Goal: Communication & Community: Answer question/provide support

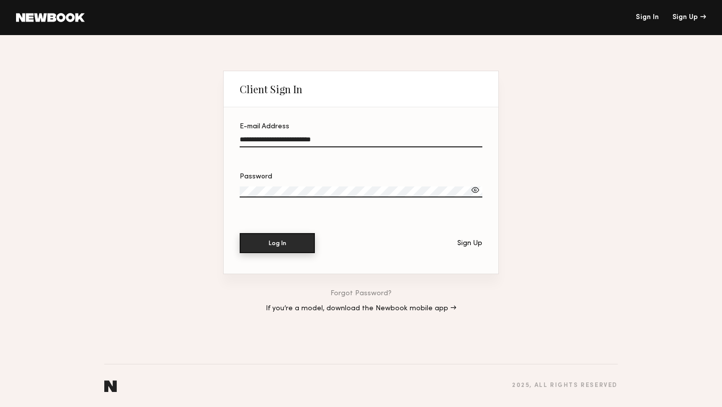
click at [256, 247] on button "Log In" at bounding box center [277, 243] width 75 height 20
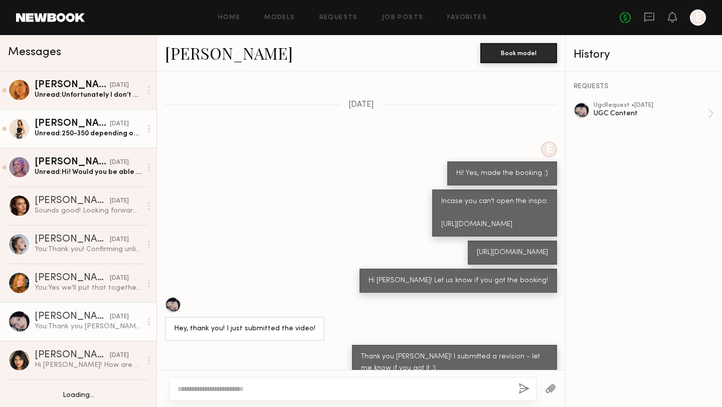
scroll to position [211, 0]
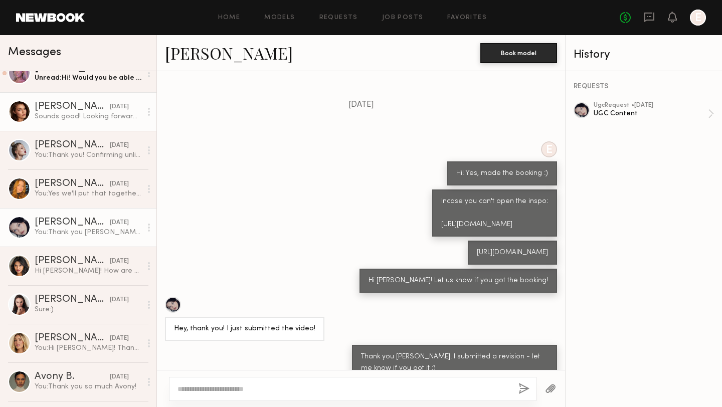
click at [87, 114] on div "Sounds good! Looking forward to working with you 🤍" at bounding box center [88, 117] width 107 height 10
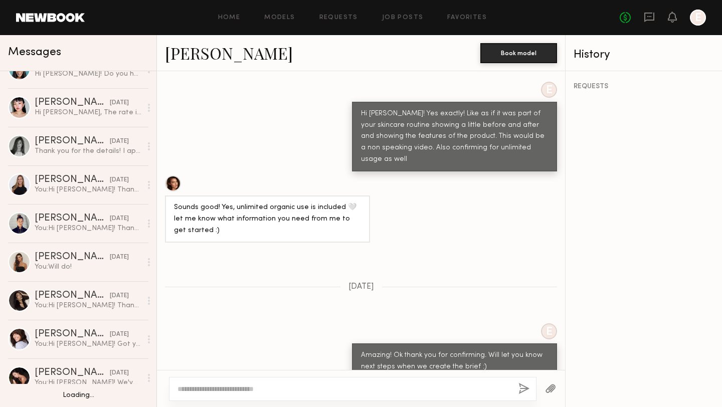
scroll to position [563, 0]
click at [398, 19] on link "Job Posts" at bounding box center [403, 18] width 42 height 7
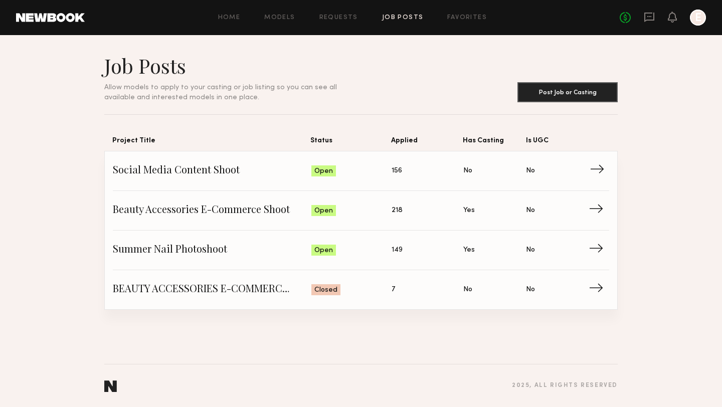
click at [213, 176] on span "Social Media Content Shoot" at bounding box center [212, 171] width 199 height 15
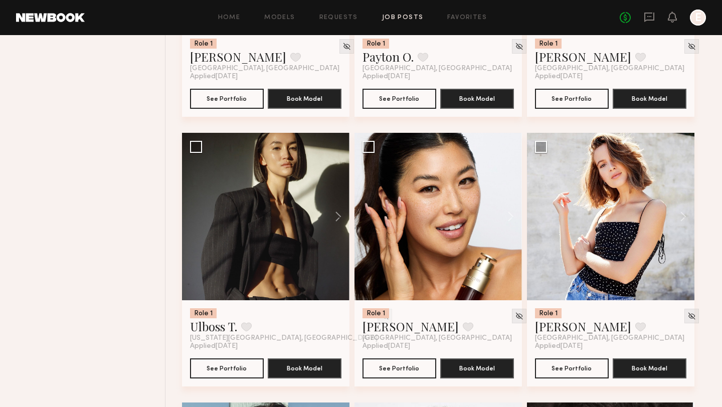
scroll to position [1136, 0]
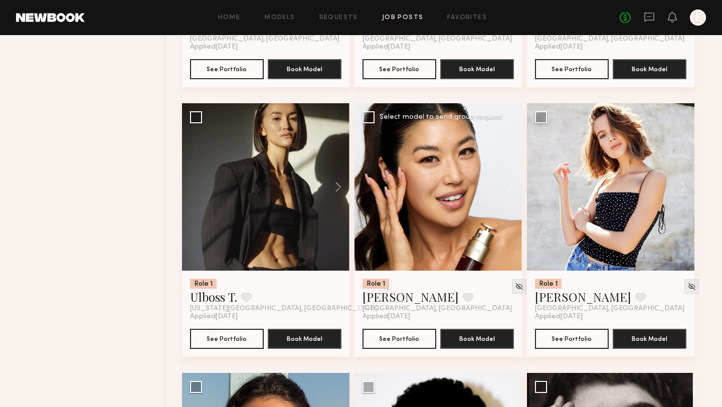
click at [425, 177] on div at bounding box center [439, 187] width 168 height 168
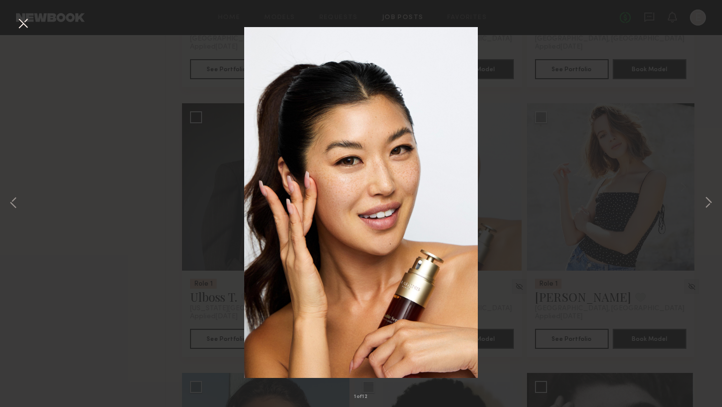
click at [568, 138] on div "1 of 12" at bounding box center [361, 203] width 722 height 407
click at [24, 24] on button at bounding box center [23, 24] width 16 height 18
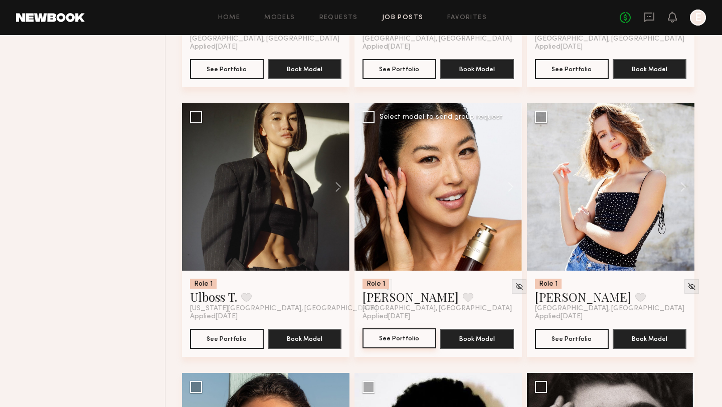
click at [392, 346] on button "See Portfolio" at bounding box center [400, 339] width 74 height 20
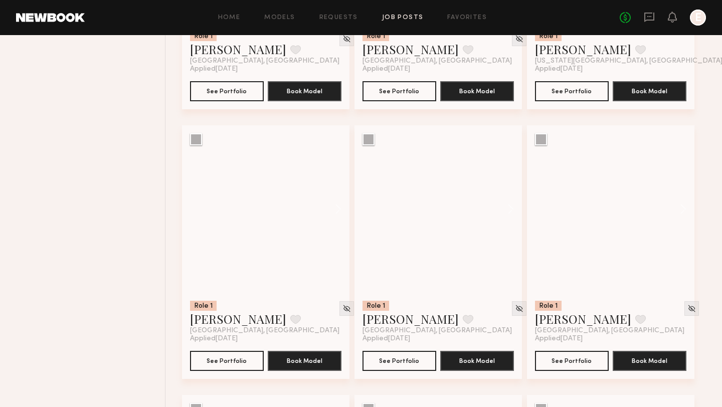
scroll to position [2734, 0]
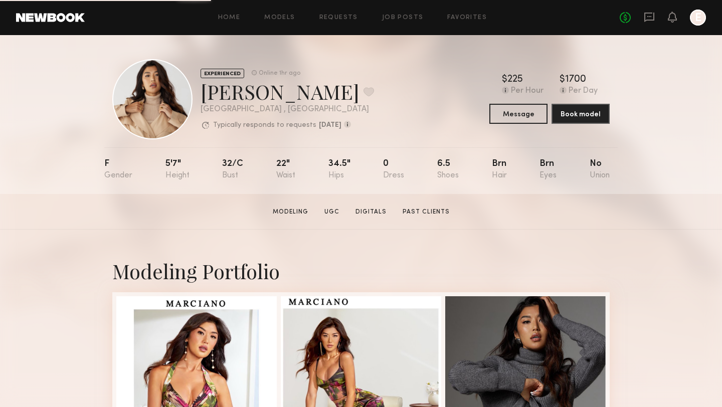
click at [520, 102] on div "$ Typical rate set by model. Can vary by project & usage. 225 Per Hour $ Typica…" at bounding box center [550, 99] width 120 height 49
click at [520, 110] on button "Message" at bounding box center [519, 113] width 58 height 20
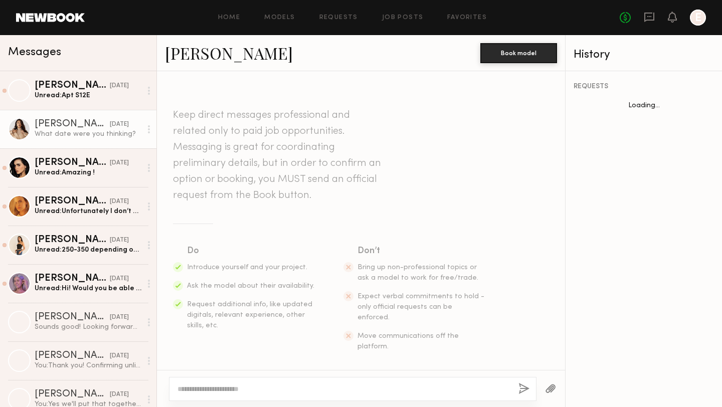
scroll to position [422, 0]
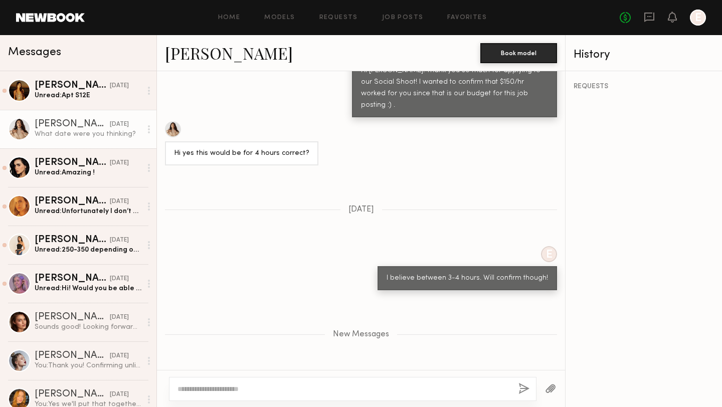
click at [315, 390] on textarea at bounding box center [344, 389] width 333 height 10
type textarea "**********"
click at [526, 391] on button "button" at bounding box center [524, 389] width 11 height 13
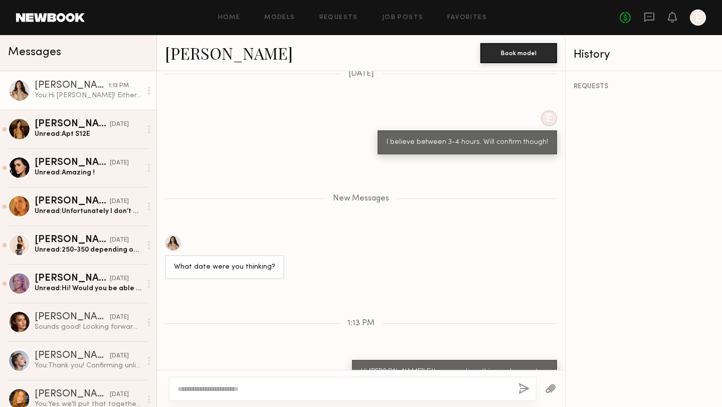
click at [397, 390] on textarea at bounding box center [344, 389] width 333 height 10
type textarea "**********"
click at [523, 393] on button "button" at bounding box center [524, 389] width 11 height 13
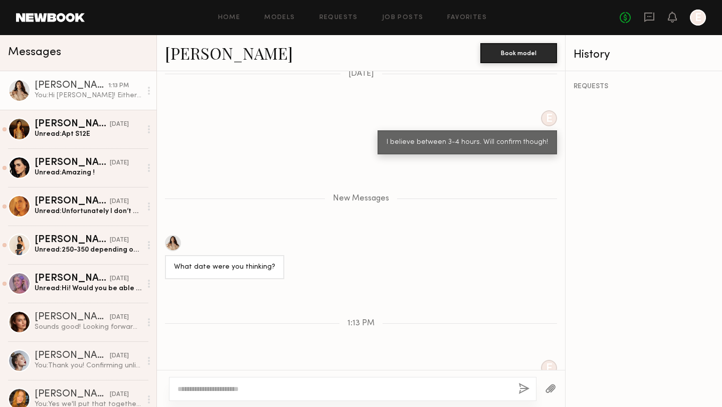
scroll to position [618, 0]
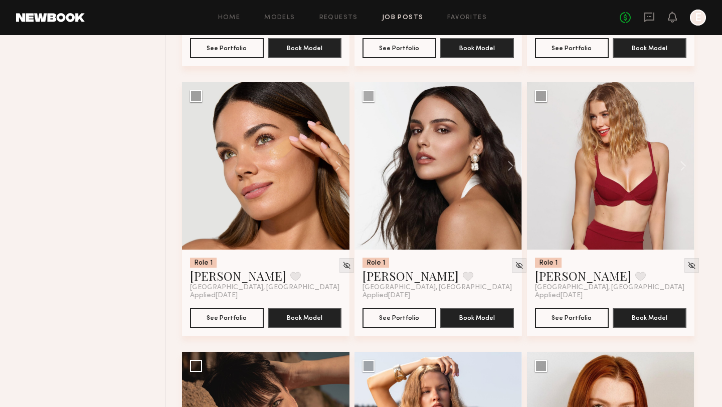
scroll to position [2005, 0]
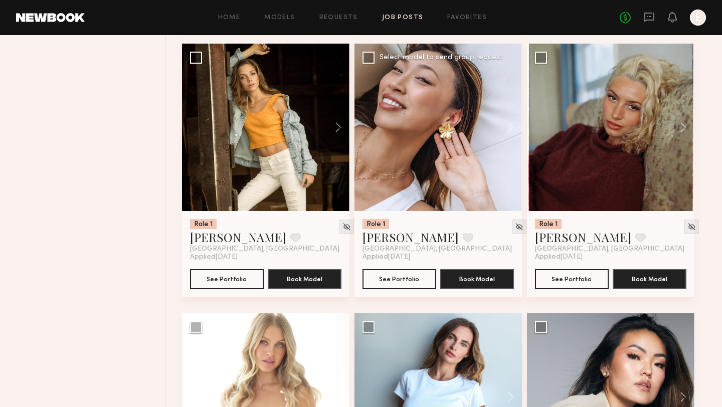
click at [437, 82] on div at bounding box center [439, 128] width 168 height 168
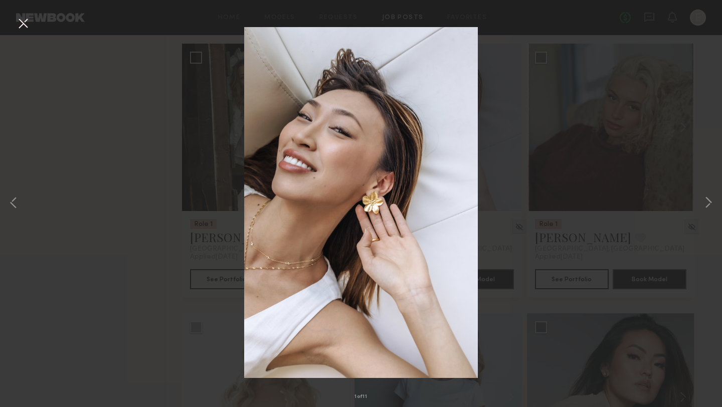
click at [560, 130] on div "1 of 11" at bounding box center [361, 203] width 722 height 407
click at [24, 24] on button at bounding box center [23, 24] width 16 height 18
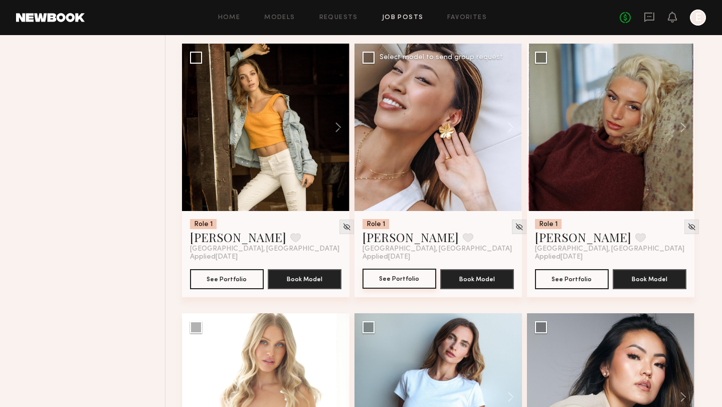
click at [386, 283] on button "See Portfolio" at bounding box center [400, 279] width 74 height 20
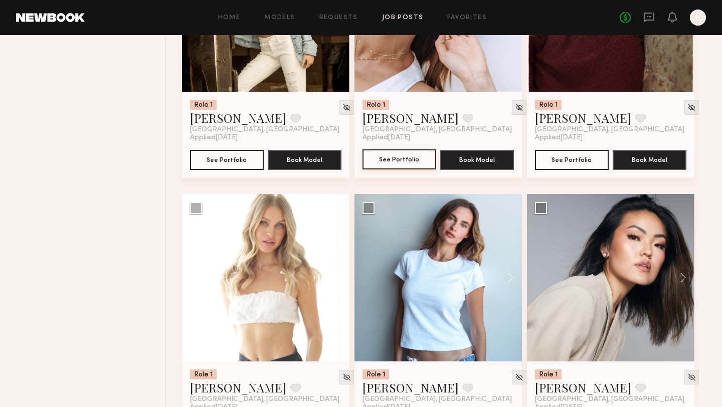
scroll to position [2281, 0]
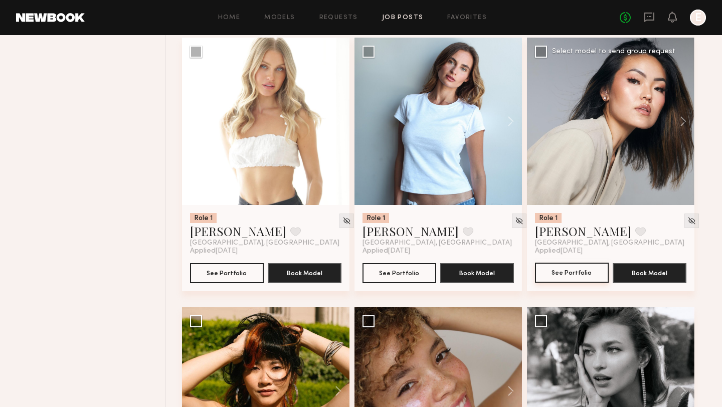
click at [566, 273] on button "See Portfolio" at bounding box center [572, 273] width 74 height 20
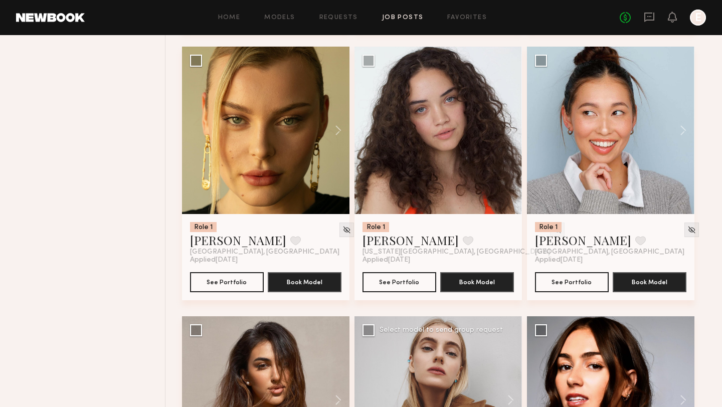
scroll to position [3087, 0]
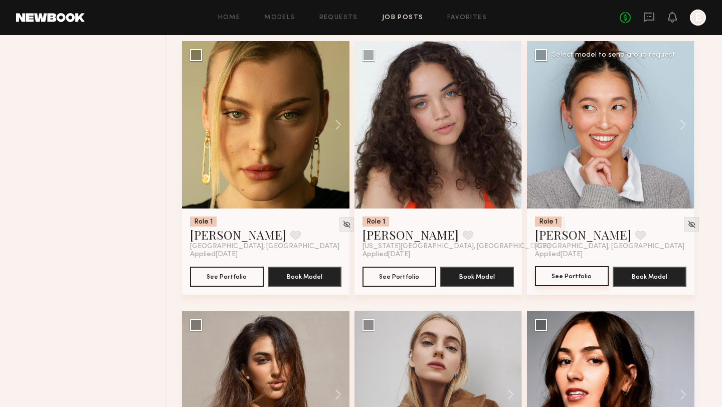
click at [555, 286] on button "See Portfolio" at bounding box center [572, 276] width 74 height 20
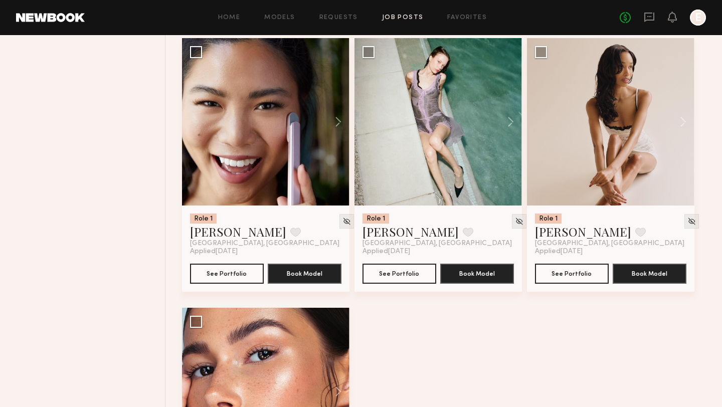
scroll to position [4138, 0]
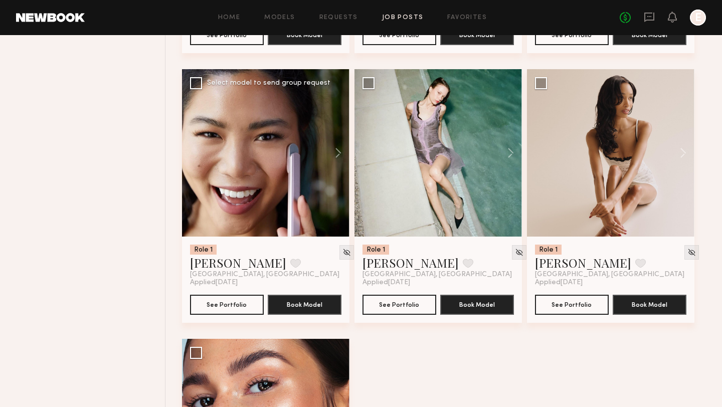
click at [265, 179] on div at bounding box center [266, 153] width 168 height 168
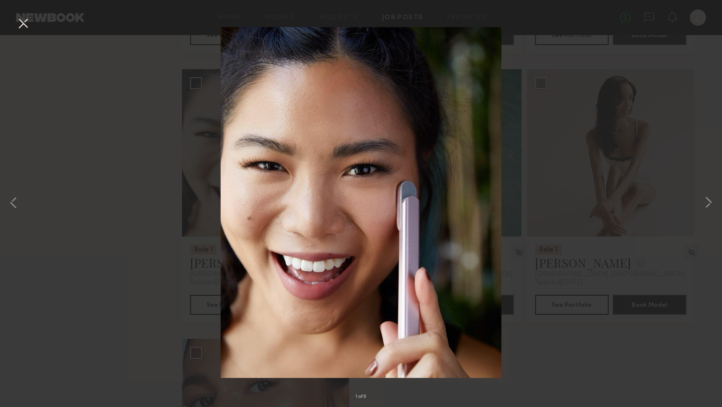
click at [618, 133] on div "1 of 9" at bounding box center [361, 203] width 722 height 407
click at [28, 24] on button at bounding box center [23, 24] width 16 height 18
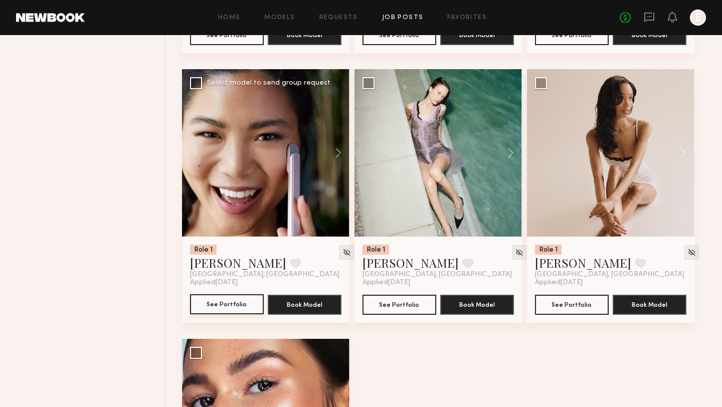
click at [207, 312] on button "See Portfolio" at bounding box center [227, 304] width 74 height 20
click at [651, 19] on icon at bounding box center [649, 17] width 11 height 11
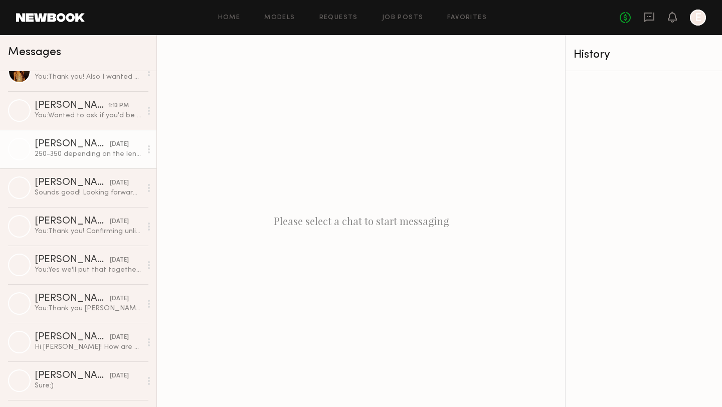
scroll to position [251, 0]
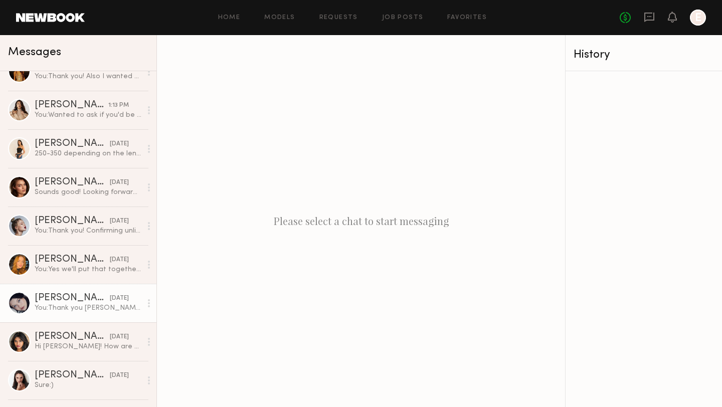
click at [60, 307] on div "You: Thank you Marina! I submitted a revision - let me know if you got it :)" at bounding box center [88, 308] width 107 height 10
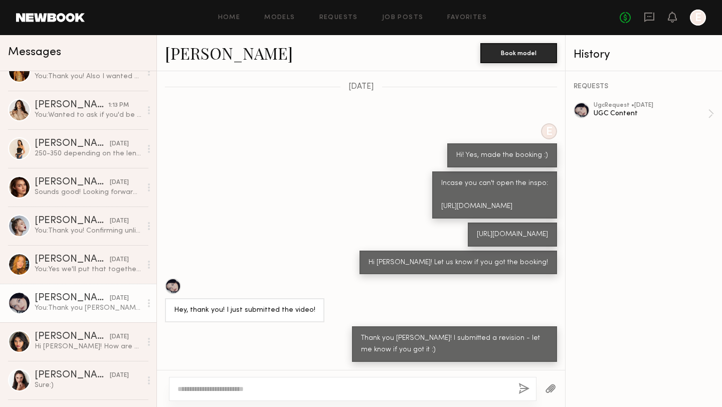
scroll to position [345, 0]
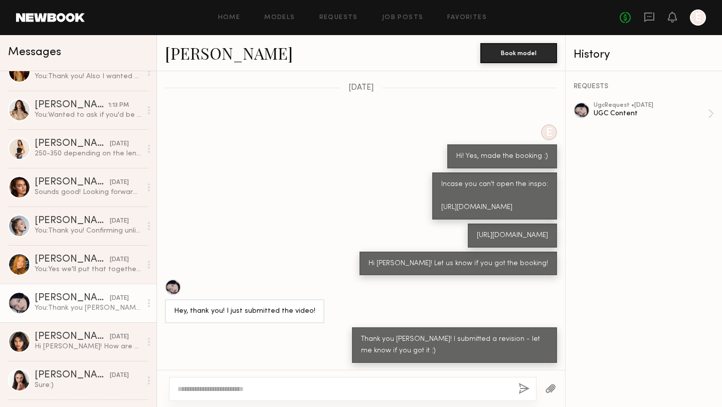
click at [278, 394] on textarea at bounding box center [344, 389] width 333 height 10
type textarea "**********"
click at [520, 383] on button "button" at bounding box center [524, 389] width 11 height 13
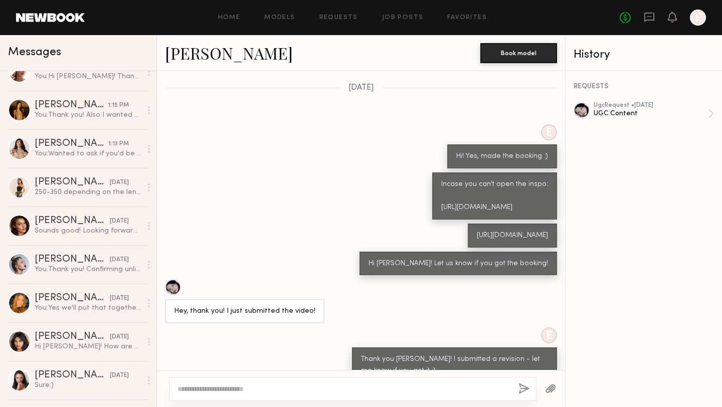
scroll to position [0, 0]
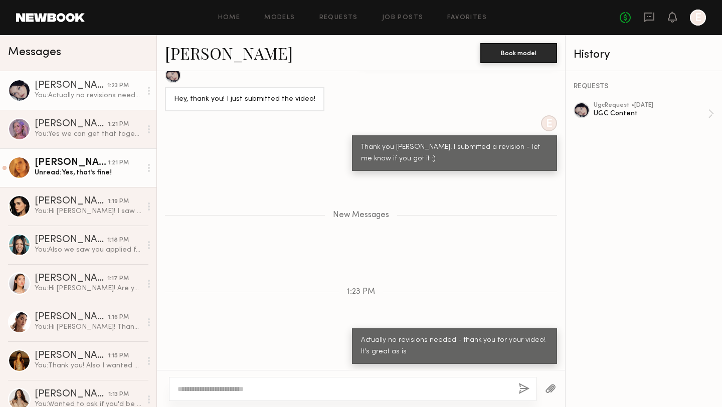
click at [78, 177] on div "Unread: Yes, that’s fine!" at bounding box center [88, 173] width 107 height 10
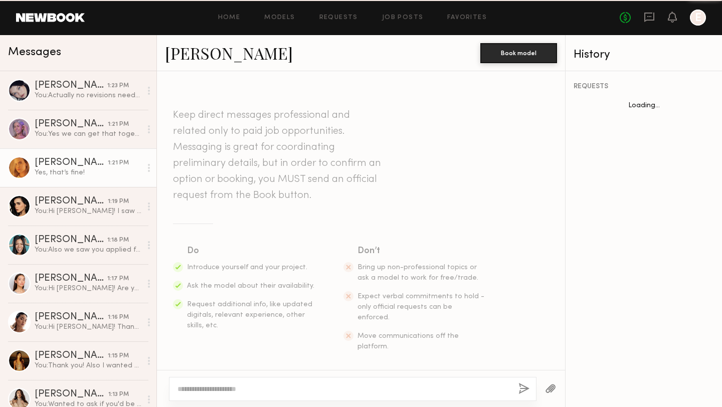
scroll to position [1137, 0]
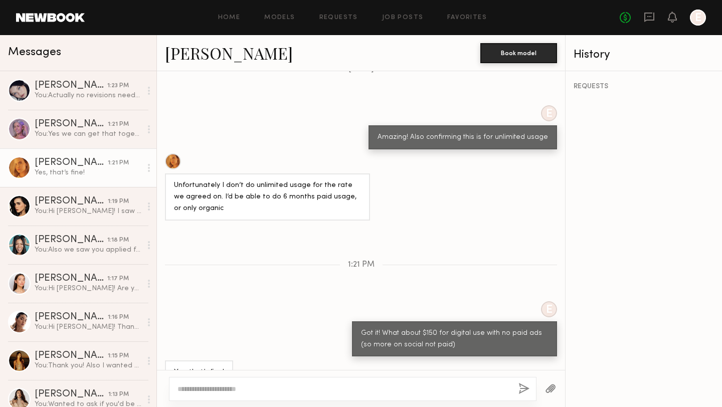
click at [305, 389] on textarea at bounding box center [344, 389] width 333 height 10
type textarea "**********"
click at [519, 393] on button "button" at bounding box center [524, 389] width 11 height 13
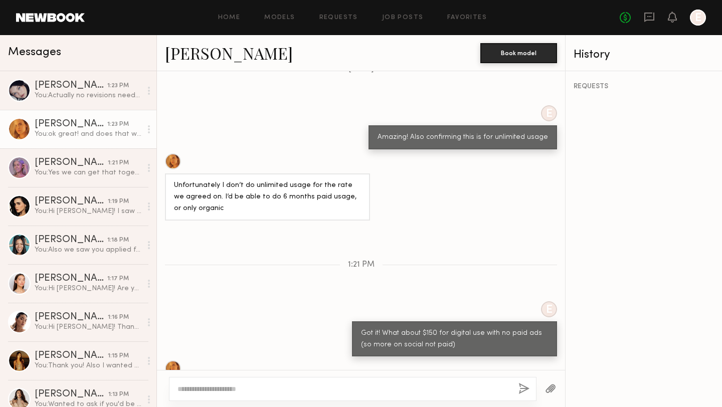
scroll to position [1261, 0]
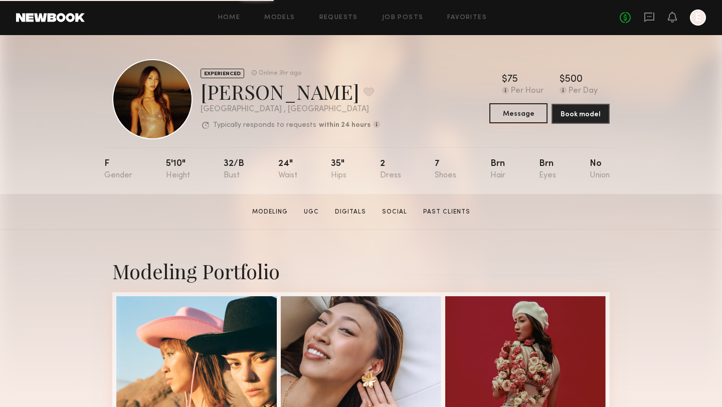
click at [536, 115] on button "Message" at bounding box center [519, 113] width 58 height 20
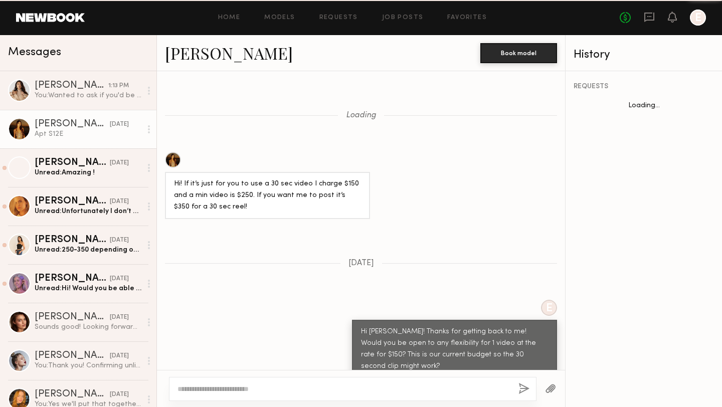
scroll to position [569, 0]
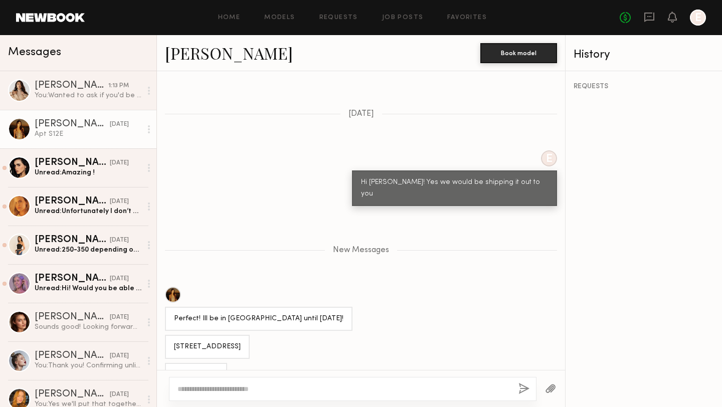
click at [260, 388] on textarea at bounding box center [344, 389] width 333 height 10
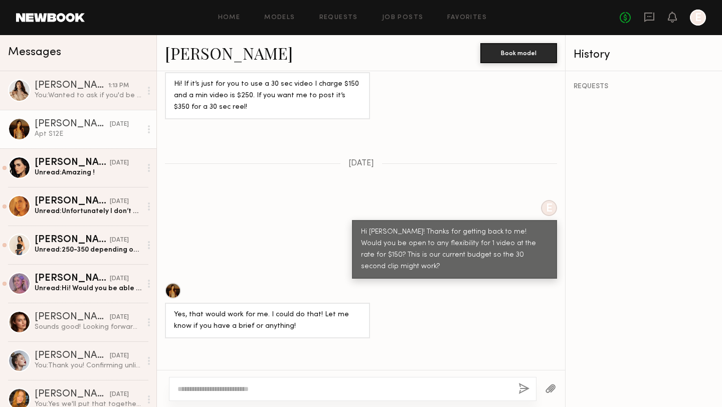
scroll to position [1144, 0]
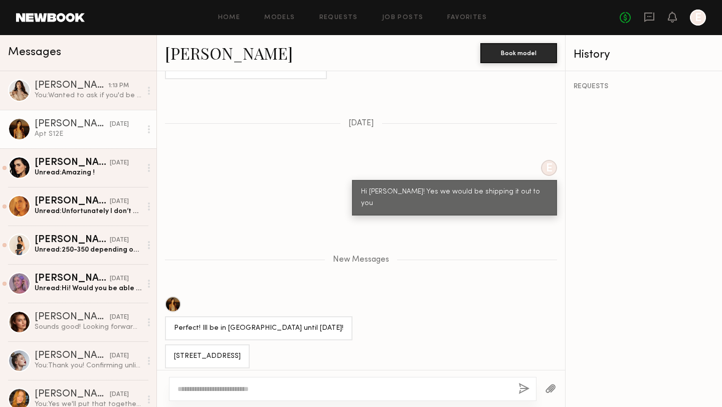
click at [249, 391] on textarea at bounding box center [344, 389] width 333 height 10
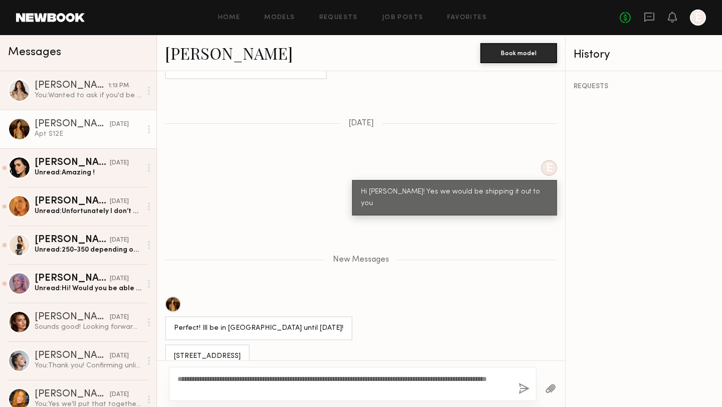
drag, startPoint x: 262, startPoint y: 386, endPoint x: 447, endPoint y: 377, distance: 185.3
click at [447, 377] on textarea "**********" at bounding box center [344, 384] width 333 height 20
type textarea "**********"
click at [522, 386] on button "button" at bounding box center [524, 389] width 11 height 13
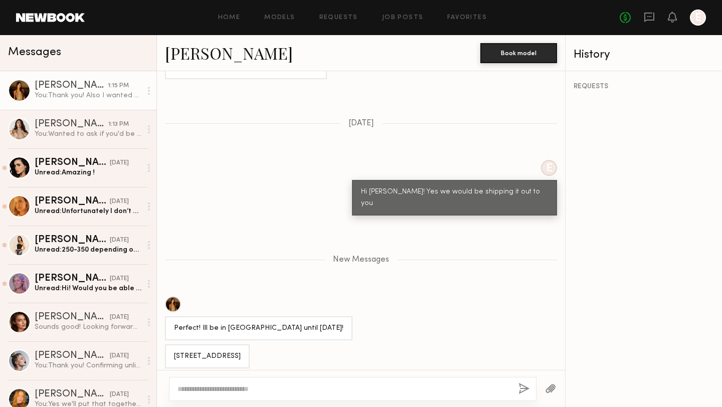
scroll to position [1271, 0]
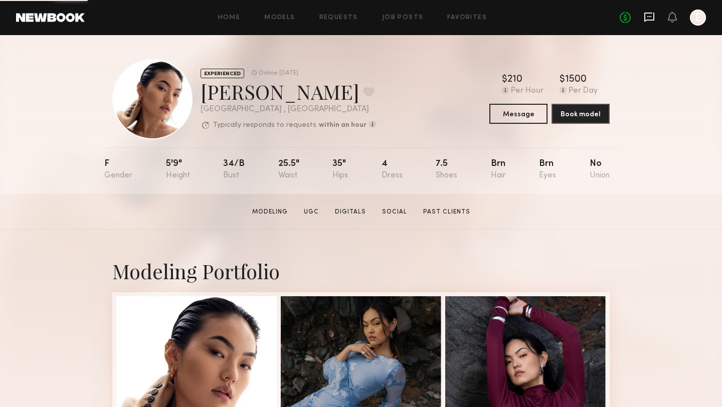
click at [651, 19] on icon at bounding box center [649, 17] width 11 height 11
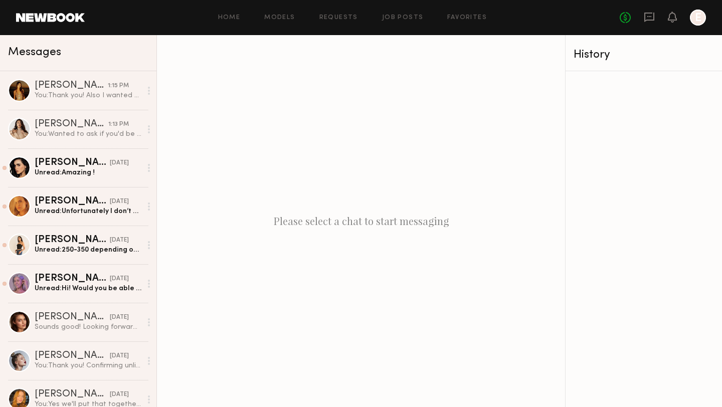
click at [364, 235] on div "Please select a chat to start messaging" at bounding box center [361, 221] width 408 height 372
click at [383, 220] on div "Please select a chat to start messaging" at bounding box center [361, 221] width 408 height 372
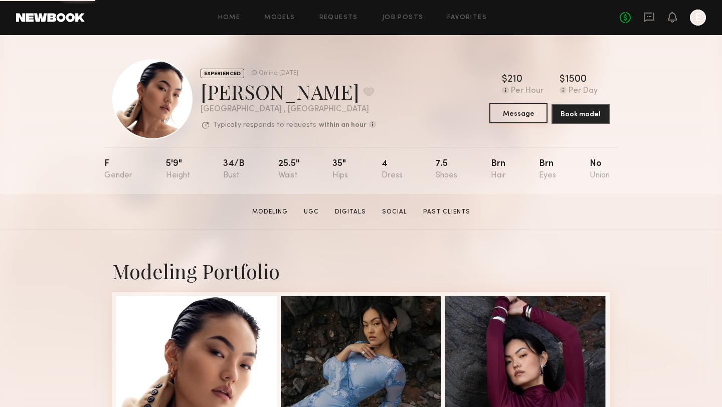
click at [505, 109] on button "Message" at bounding box center [519, 113] width 58 height 20
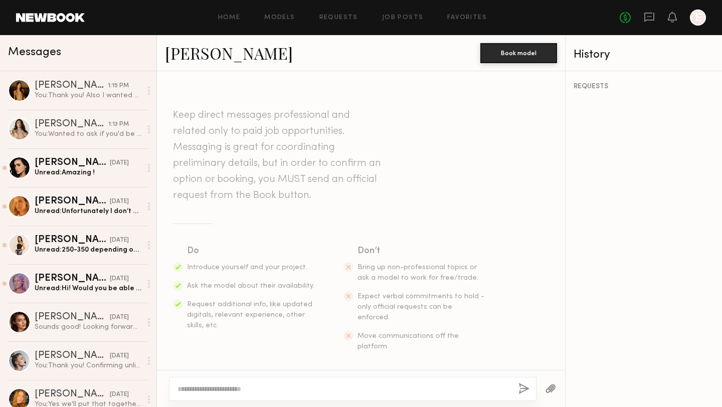
click at [264, 388] on textarea at bounding box center [344, 389] width 333 height 10
type textarea "**********"
click at [521, 388] on button "button" at bounding box center [524, 389] width 11 height 13
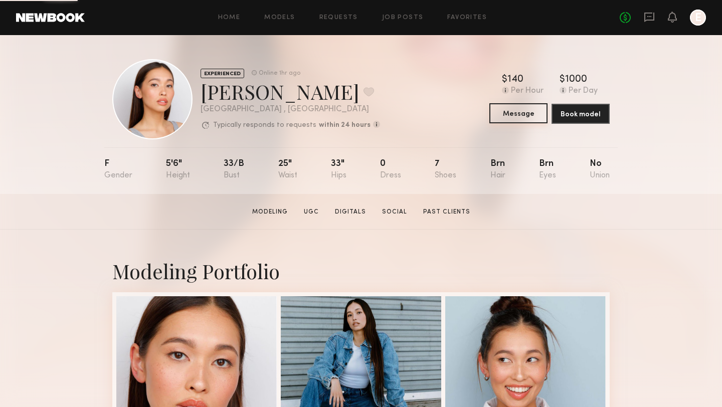
click at [513, 110] on button "Message" at bounding box center [519, 113] width 58 height 20
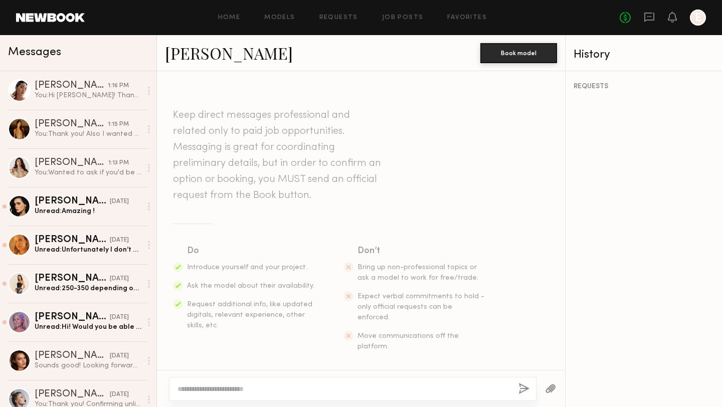
scroll to position [616, 0]
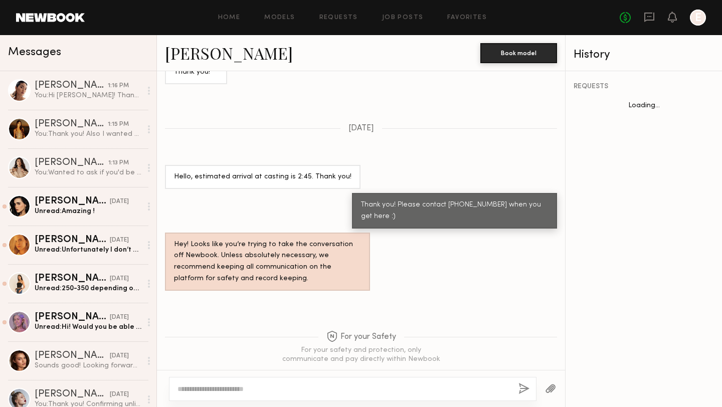
click at [299, 389] on textarea at bounding box center [344, 389] width 333 height 10
type textarea "**********"
click at [522, 387] on button "button" at bounding box center [524, 389] width 11 height 13
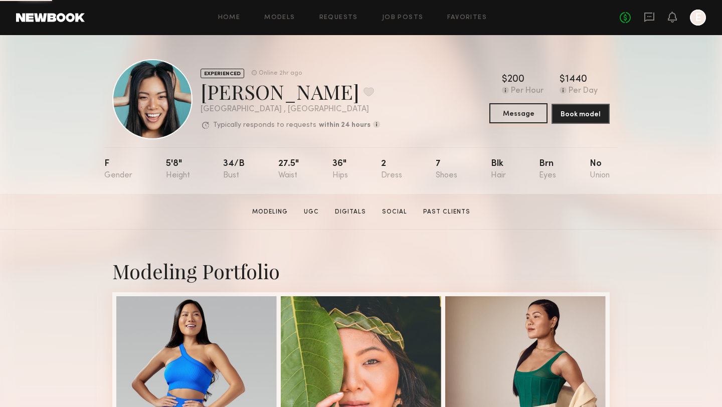
click at [508, 120] on button "Message" at bounding box center [519, 113] width 58 height 20
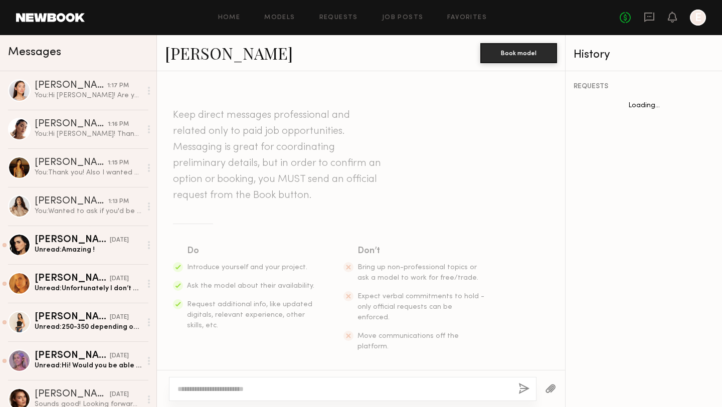
scroll to position [1114, 0]
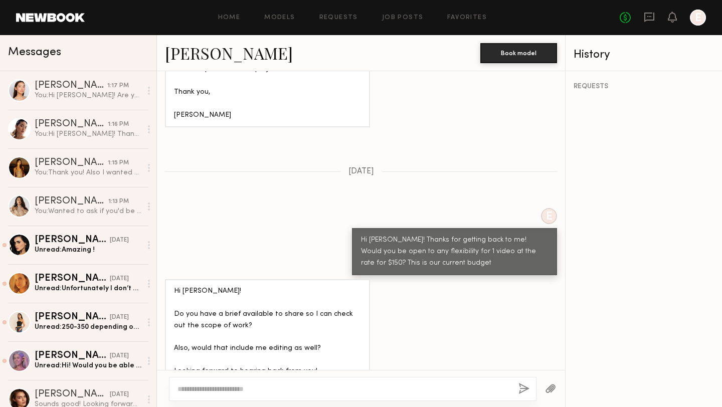
click at [250, 387] on textarea at bounding box center [344, 389] width 333 height 10
type textarea "**********"
click at [526, 392] on button "button" at bounding box center [524, 389] width 11 height 13
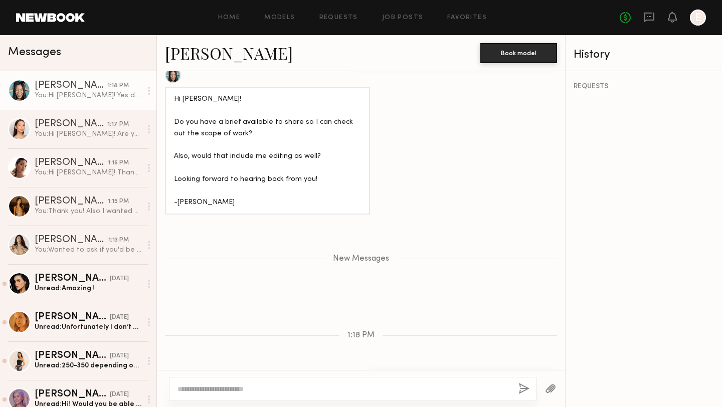
click at [413, 384] on textarea at bounding box center [344, 389] width 333 height 10
type textarea "**********"
click at [524, 388] on button "button" at bounding box center [524, 389] width 11 height 13
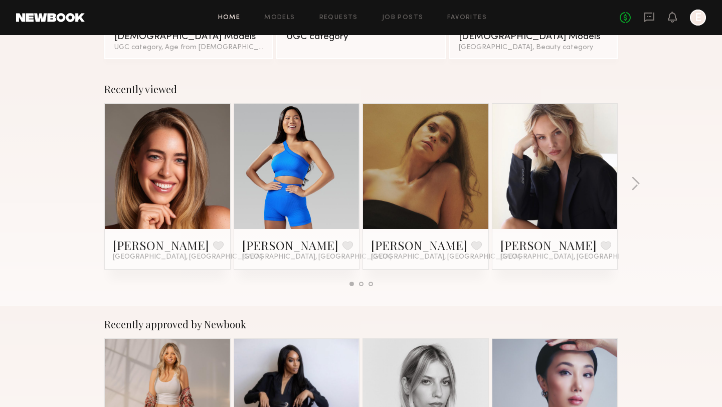
scroll to position [118, 0]
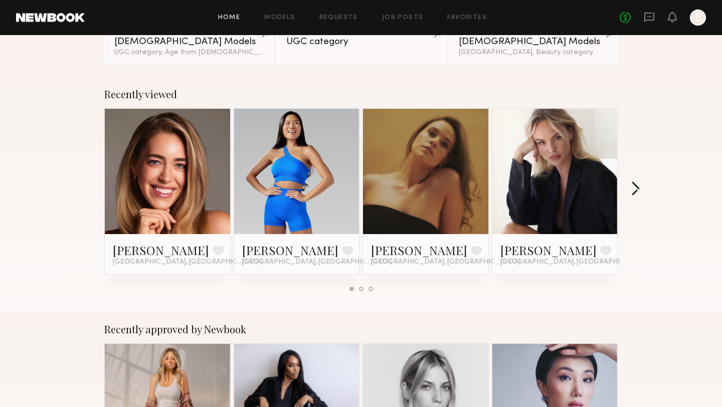
click at [638, 190] on button "button" at bounding box center [636, 190] width 10 height 17
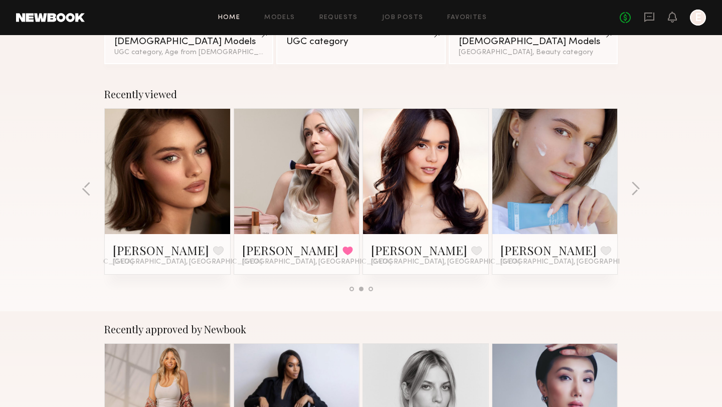
click at [426, 231] on link at bounding box center [425, 171] width 61 height 125
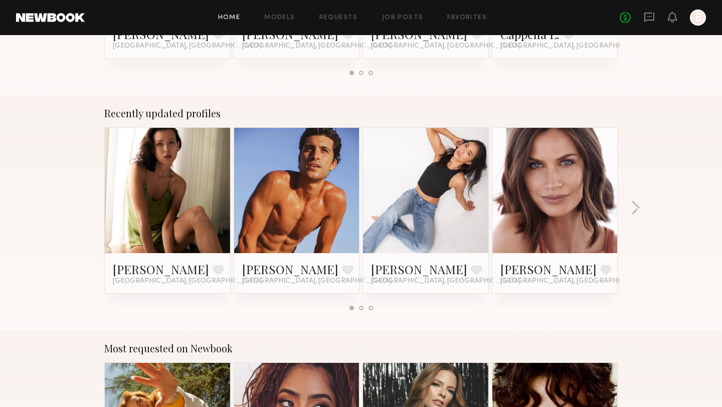
scroll to position [571, 0]
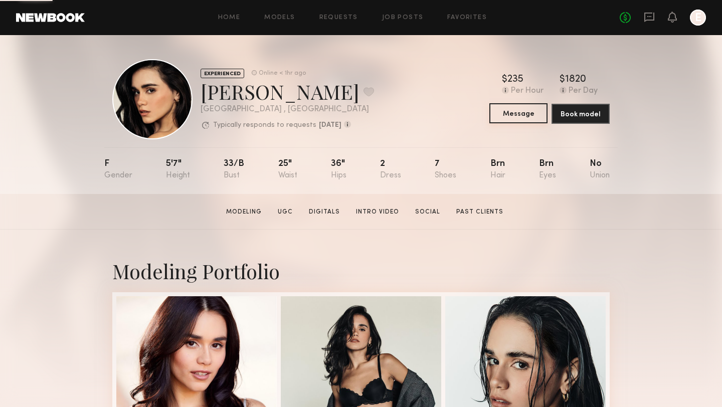
click at [502, 119] on button "Message" at bounding box center [519, 113] width 58 height 20
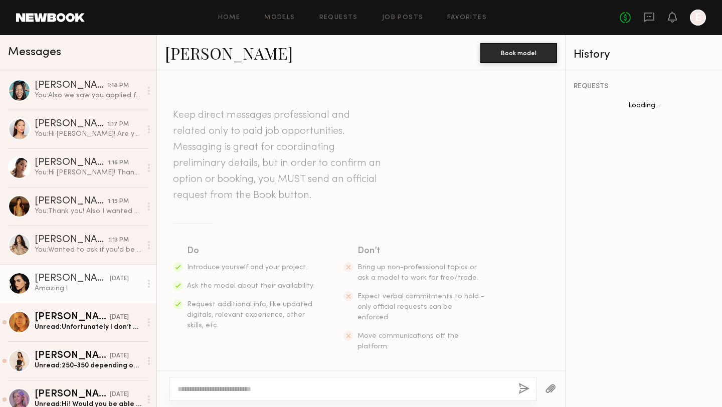
scroll to position [1183, 0]
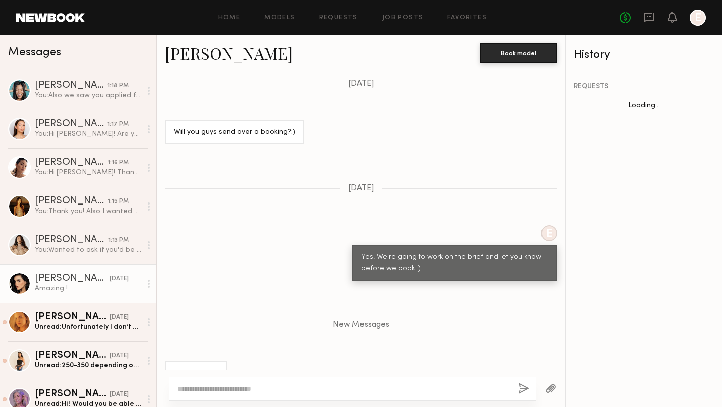
click at [296, 386] on textarea at bounding box center [344, 389] width 333 height 10
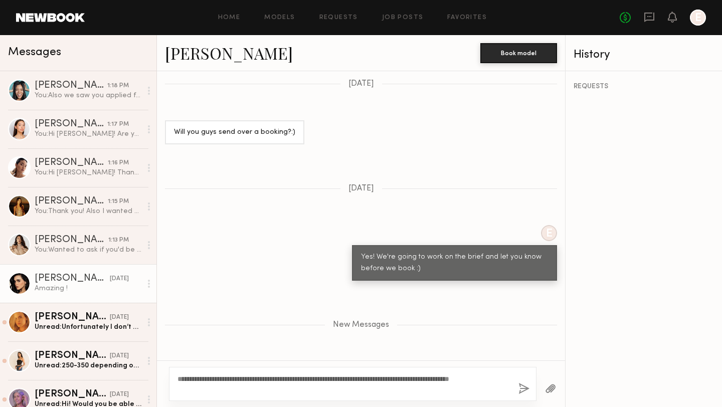
type textarea "**********"
click at [524, 391] on button "button" at bounding box center [524, 389] width 11 height 13
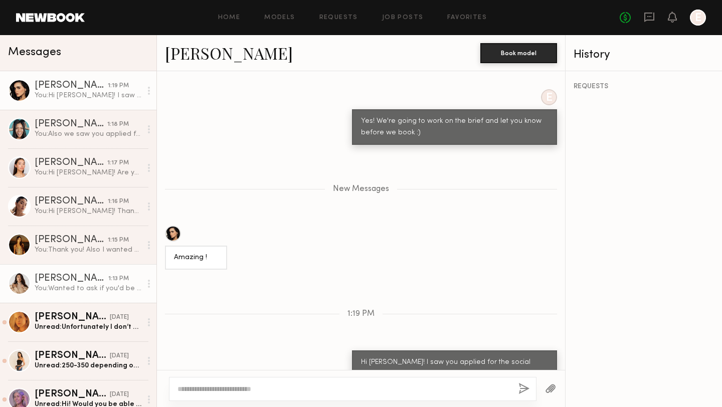
scroll to position [73, 0]
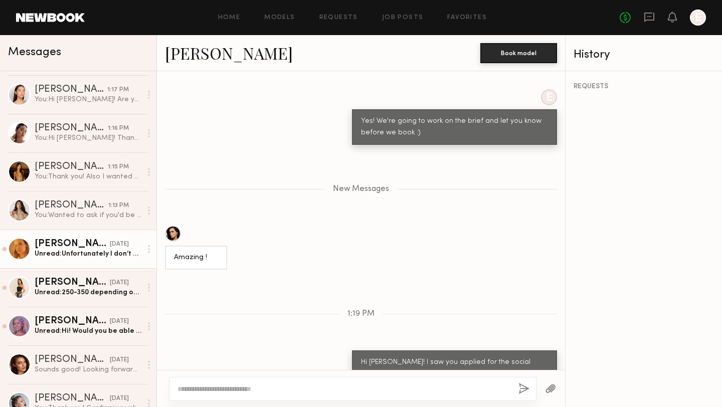
click at [73, 243] on div "Kat S." at bounding box center [72, 244] width 75 height 10
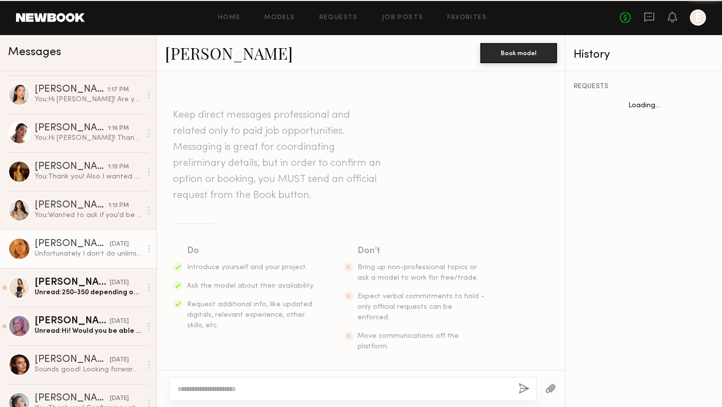
scroll to position [953, 0]
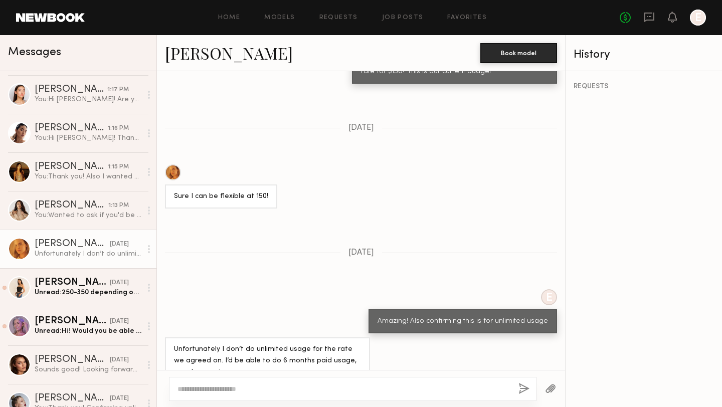
click at [242, 392] on textarea at bounding box center [344, 389] width 333 height 10
paste textarea "**********"
drag, startPoint x: 282, startPoint y: 390, endPoint x: 266, endPoint y: 389, distance: 15.6
click at [266, 389] on textarea "**********" at bounding box center [344, 389] width 333 height 10
click at [289, 390] on textarea "**********" at bounding box center [344, 389] width 333 height 10
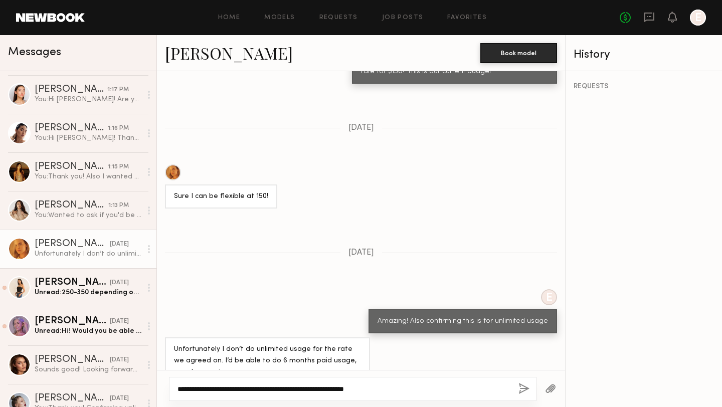
click at [278, 390] on textarea "**********" at bounding box center [344, 389] width 333 height 10
drag, startPoint x: 409, startPoint y: 387, endPoint x: 294, endPoint y: 387, distance: 114.4
click at [294, 387] on textarea "**********" at bounding box center [344, 389] width 333 height 10
click at [178, 389] on textarea "**********" at bounding box center [344, 389] width 333 height 10
click at [364, 388] on textarea "**********" at bounding box center [344, 389] width 333 height 10
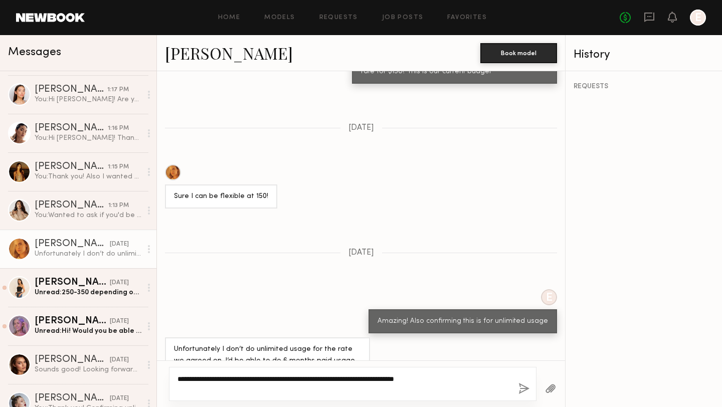
type textarea "**********"
click at [525, 390] on button "button" at bounding box center [524, 389] width 11 height 13
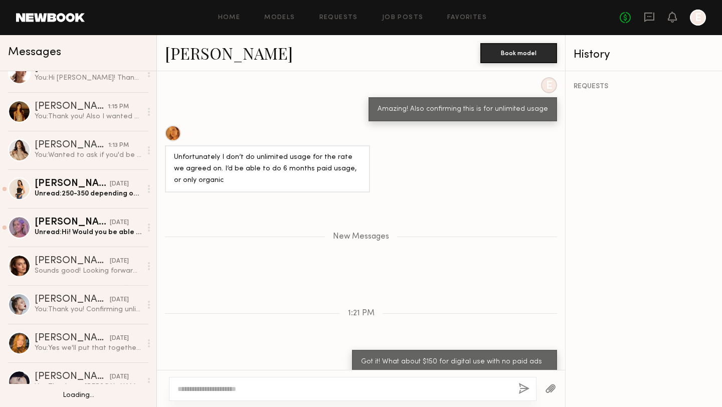
scroll to position [174, 0]
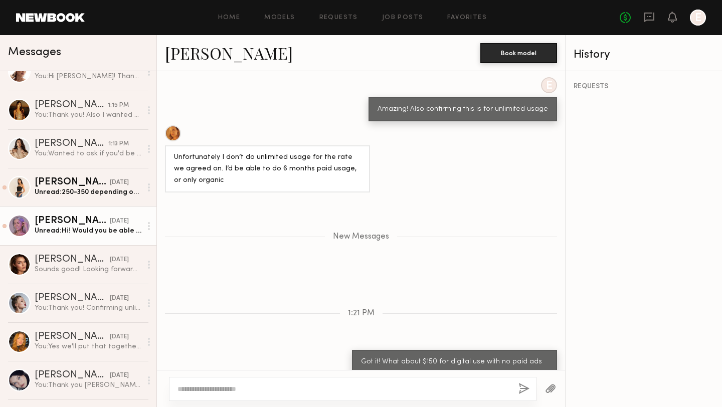
click at [73, 234] on div "Unread: Hi! Would you be able to let me see the brief? Thanks!" at bounding box center [88, 231] width 107 height 10
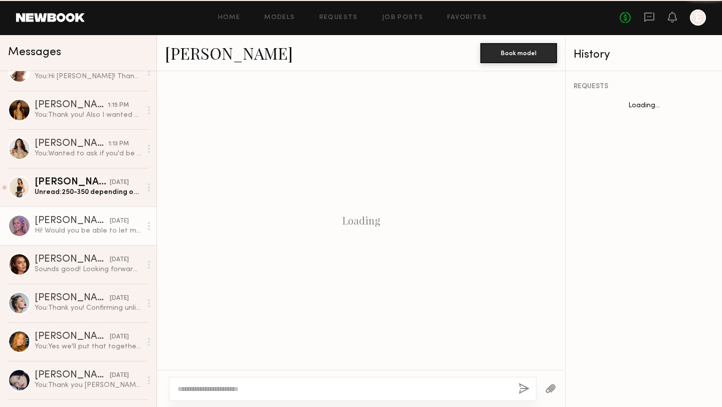
scroll to position [1231, 0]
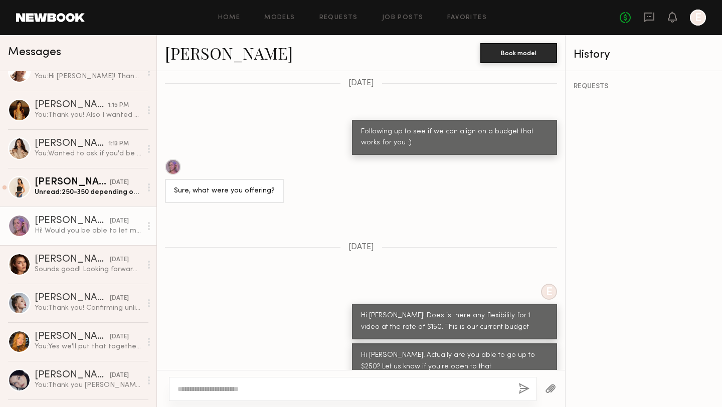
click at [286, 390] on textarea at bounding box center [344, 389] width 333 height 10
type textarea "**********"
click at [528, 388] on button "button" at bounding box center [524, 389] width 11 height 13
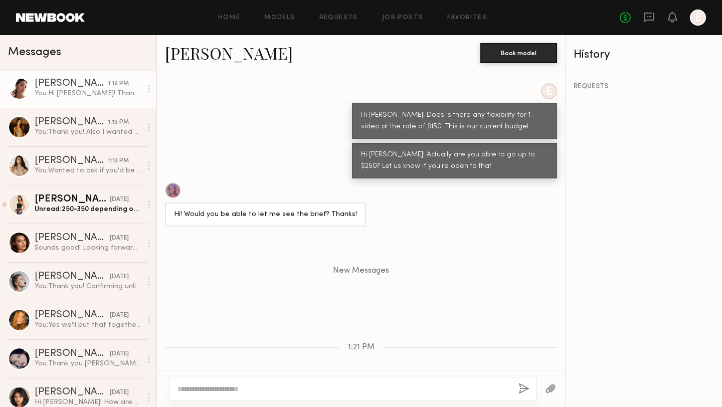
scroll to position [196, 0]
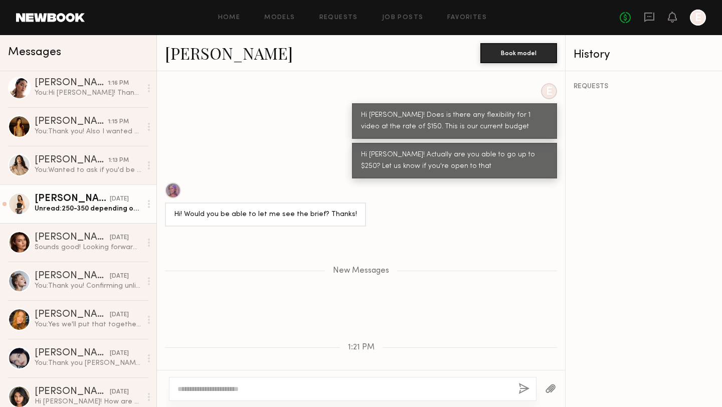
click at [68, 208] on div "Unread: 250-350 depending on the length of the video etc.." at bounding box center [88, 209] width 107 height 10
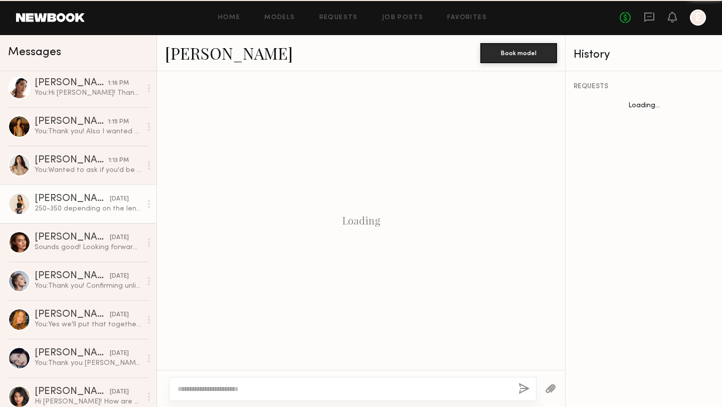
scroll to position [575, 0]
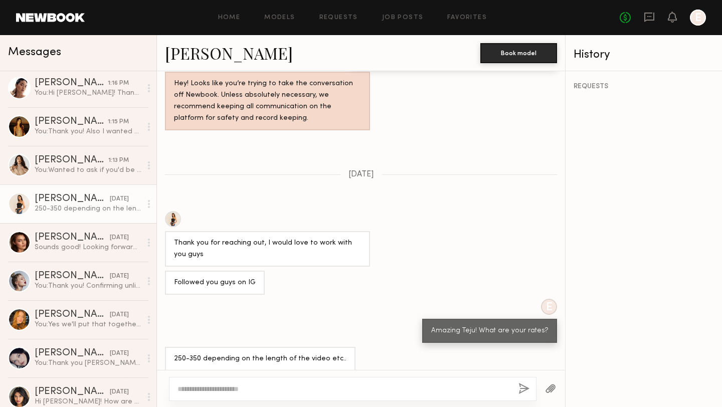
click at [329, 390] on textarea at bounding box center [344, 389] width 333 height 10
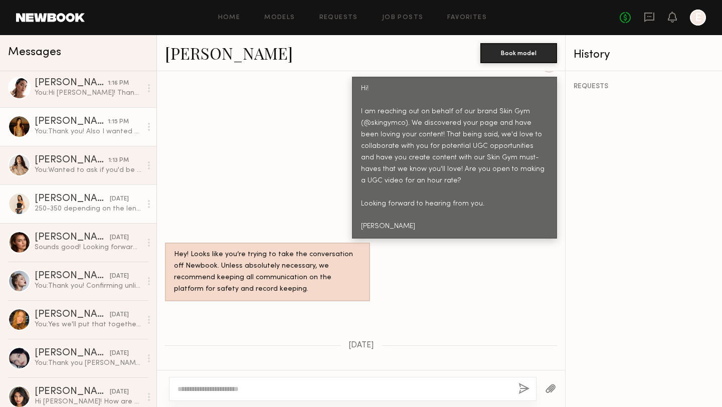
click at [74, 128] on div "You: Thank you! Also I wanted to ask about the social shoot as I saw you applie…" at bounding box center [88, 132] width 107 height 10
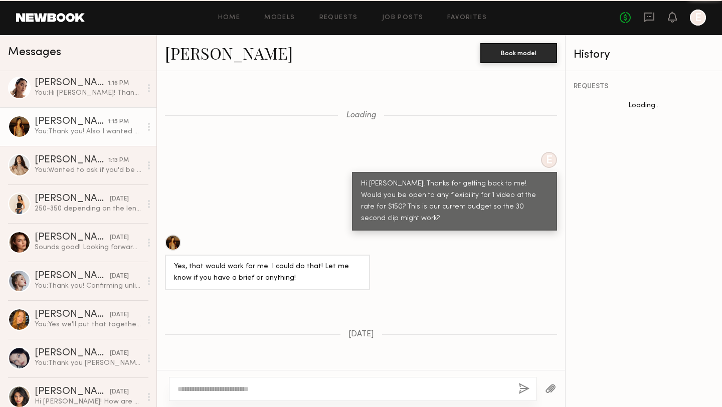
scroll to position [473, 0]
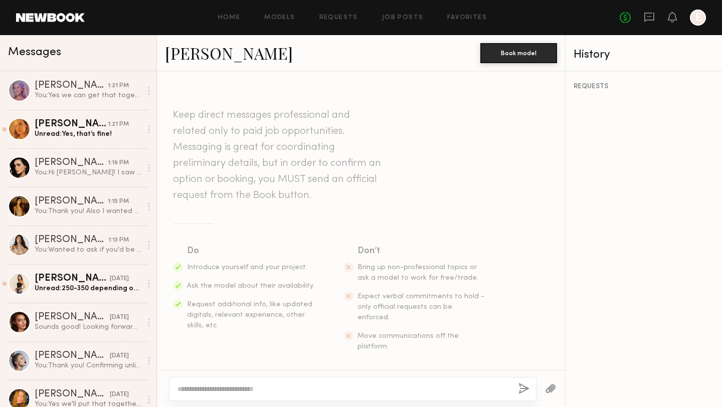
scroll to position [1232, 0]
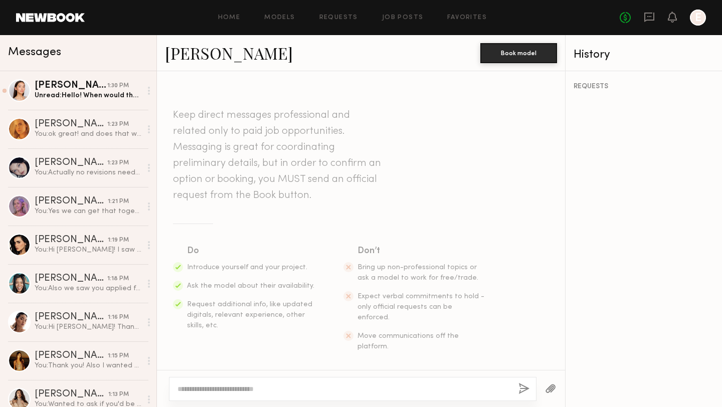
scroll to position [1232, 0]
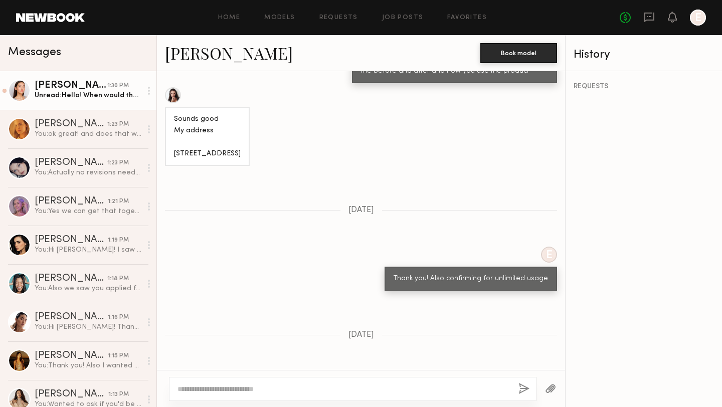
click at [72, 92] on div "Unread: Hello! When would the casting be?" at bounding box center [88, 96] width 107 height 10
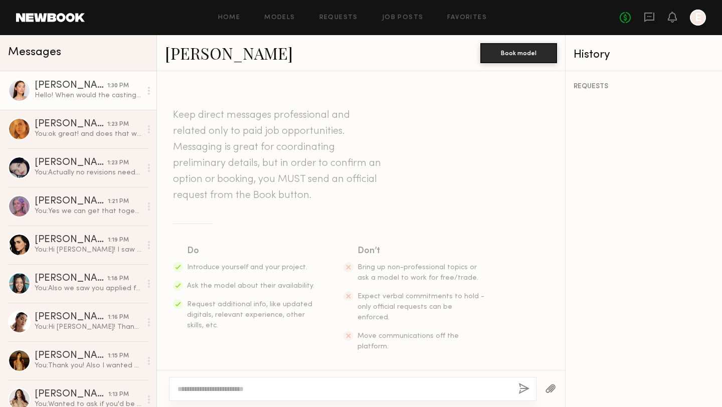
scroll to position [780, 0]
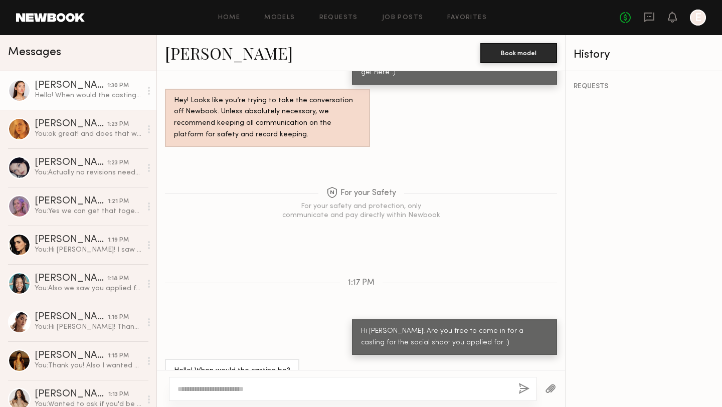
click at [278, 392] on textarea at bounding box center [344, 389] width 333 height 10
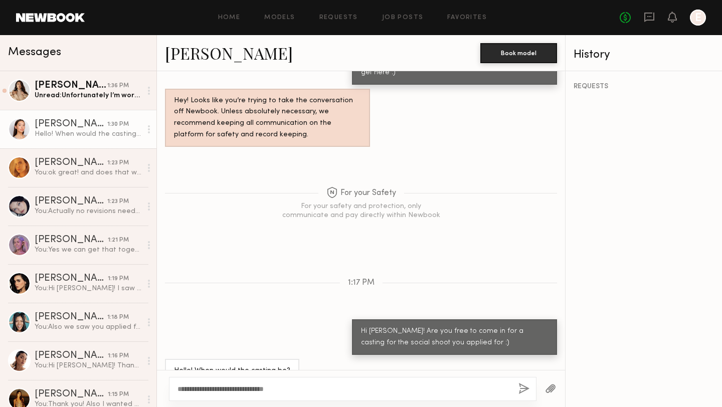
type textarea "**********"
click at [526, 390] on button "button" at bounding box center [524, 389] width 11 height 13
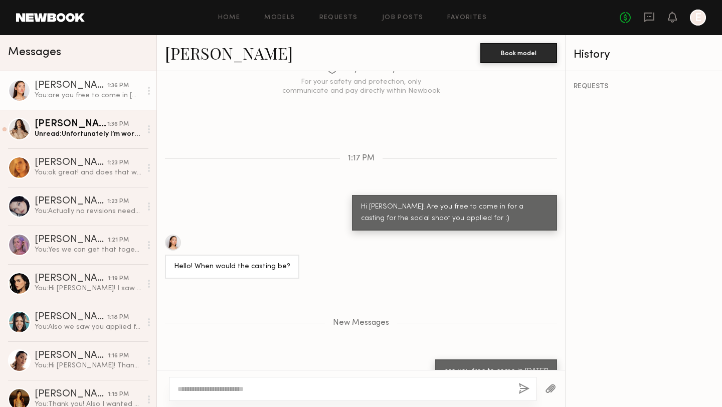
click at [460, 389] on textarea at bounding box center [344, 389] width 333 height 10
type textarea "**********"
drag, startPoint x: 369, startPoint y: 388, endPoint x: 171, endPoint y: 375, distance: 198.6
click at [171, 375] on div "**********" at bounding box center [361, 388] width 408 height 37
click at [69, 134] on div "Unread: Also for jobs under $500 I do just direct!" at bounding box center [88, 134] width 107 height 10
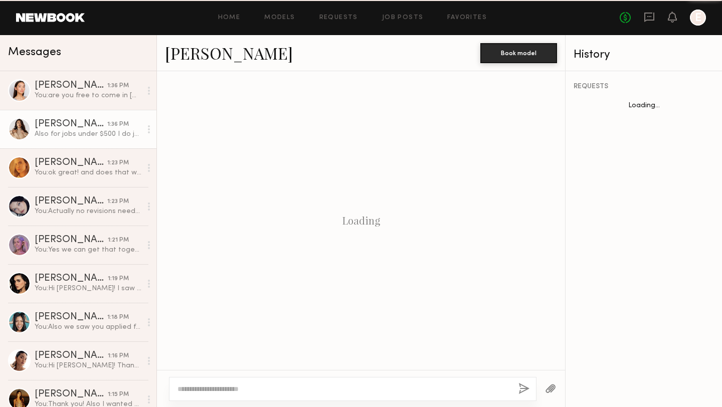
scroll to position [618, 0]
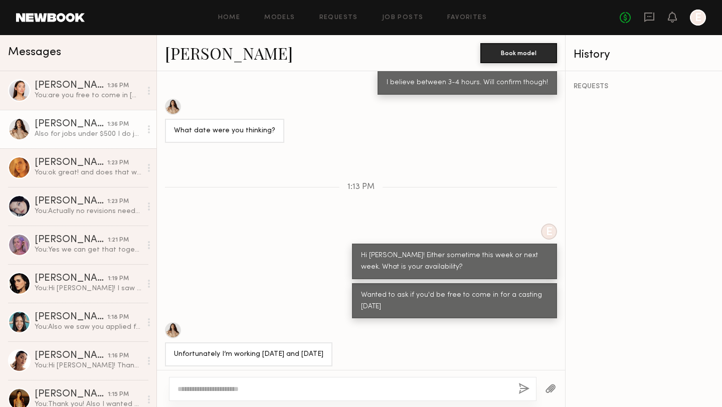
click at [303, 388] on textarea at bounding box center [344, 389] width 333 height 10
type textarea "**********"
click at [525, 389] on button "button" at bounding box center [524, 389] width 11 height 13
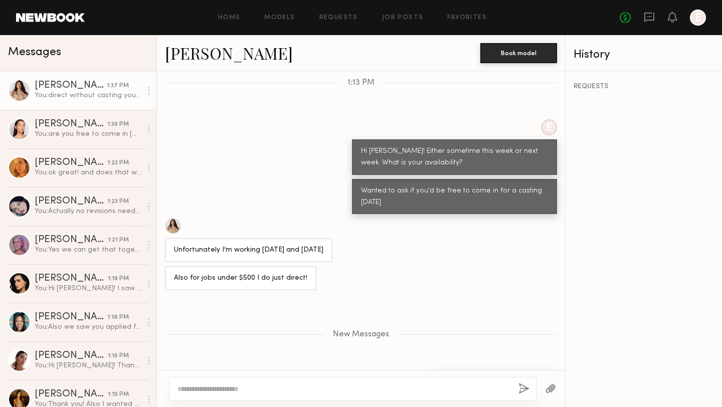
click at [336, 387] on textarea at bounding box center [344, 389] width 333 height 10
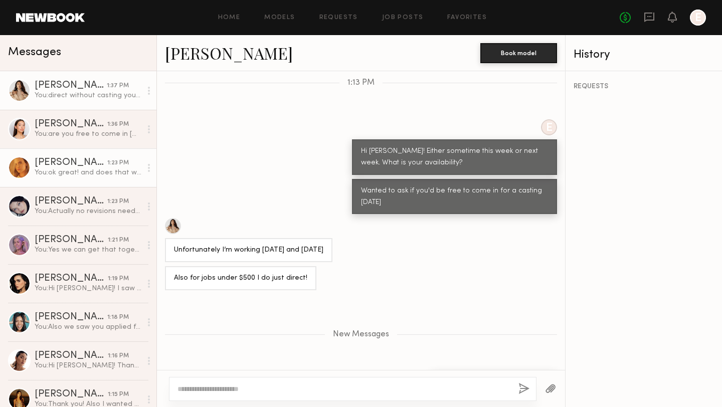
click at [74, 167] on div "[PERSON_NAME]" at bounding box center [71, 163] width 73 height 10
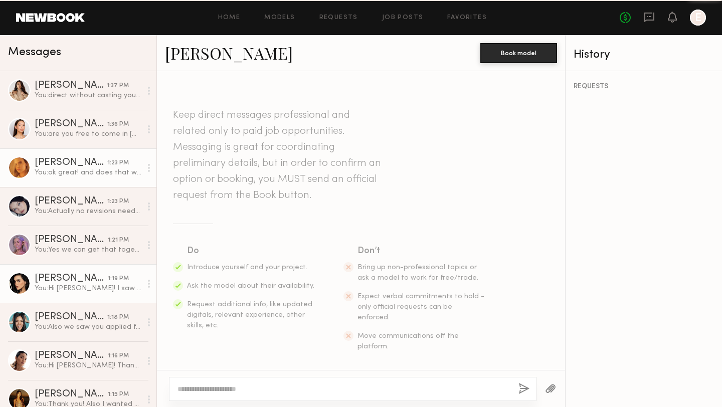
scroll to position [1185, 0]
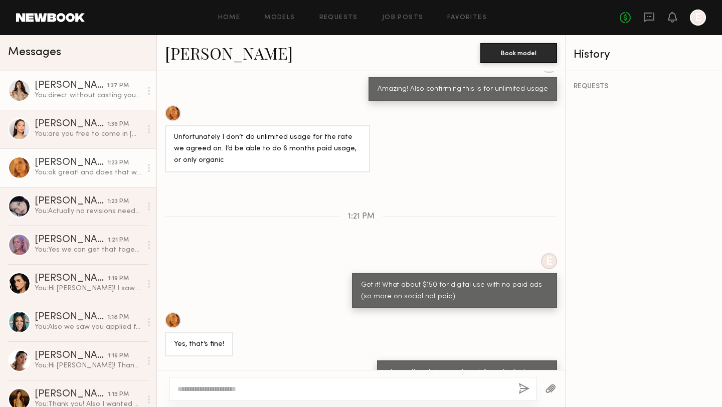
click at [54, 89] on div "[PERSON_NAME]" at bounding box center [71, 86] width 72 height 10
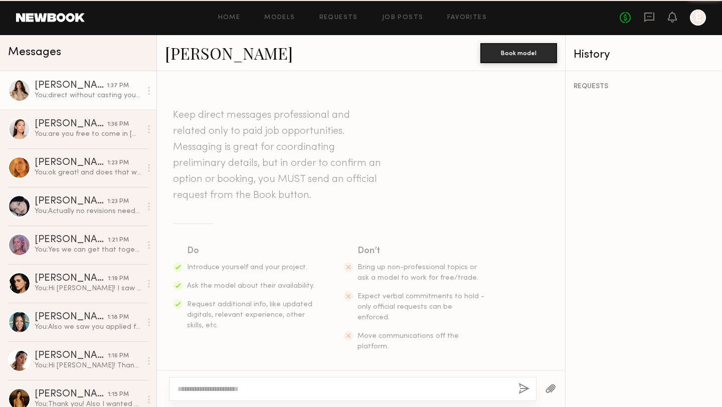
scroll to position [646, 0]
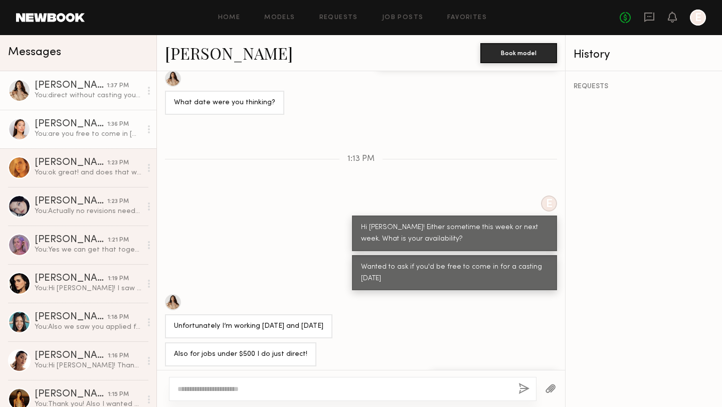
click at [77, 135] on div "You: are you free to come in [DATE]?" at bounding box center [88, 134] width 107 height 10
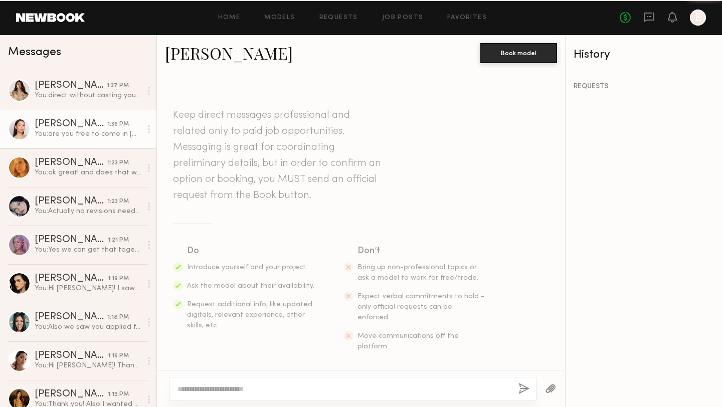
scroll to position [829, 0]
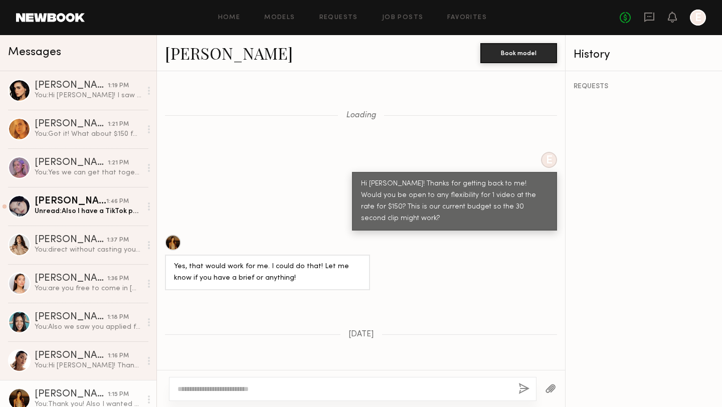
scroll to position [473, 0]
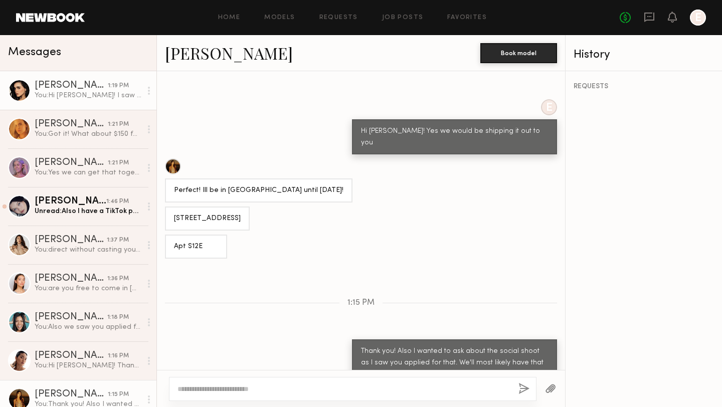
click at [80, 94] on div "You: Hi [PERSON_NAME]! I saw you applied for the social shoot. Are you able to …" at bounding box center [88, 96] width 107 height 10
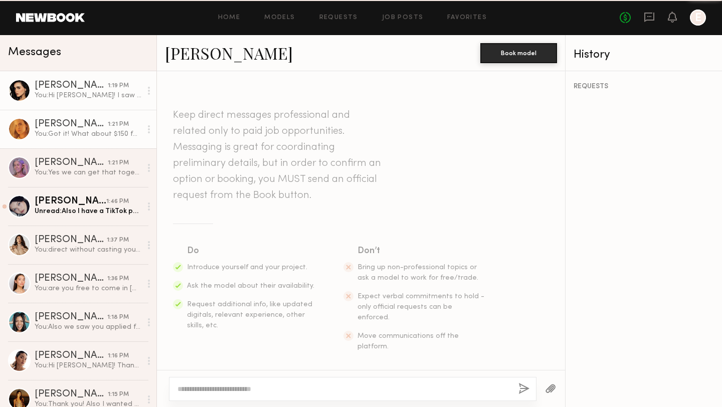
scroll to position [1291, 0]
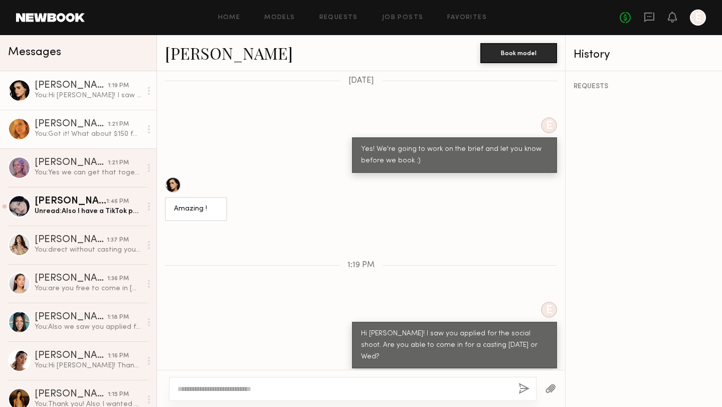
click at [87, 144] on link "[PERSON_NAME] 1:21 PM You: Got it! What about $150 for digital use with no paid…" at bounding box center [78, 129] width 156 height 39
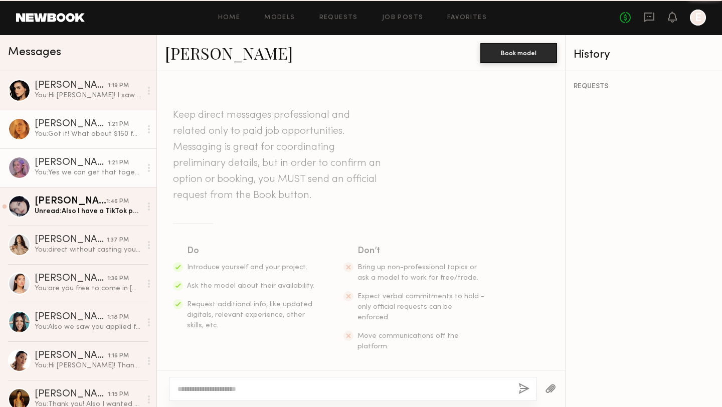
scroll to position [1185, 0]
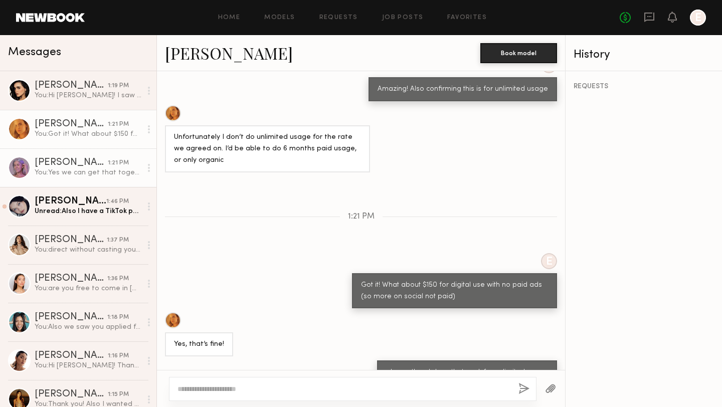
click at [83, 172] on div "You: Yes we can get that together. Does $250 work ?" at bounding box center [88, 173] width 107 height 10
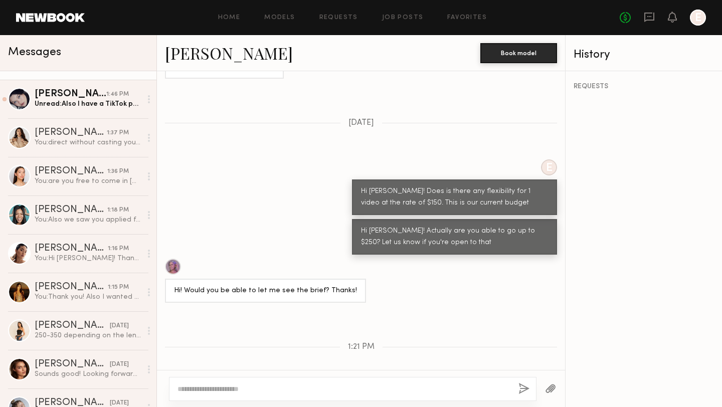
scroll to position [108, 0]
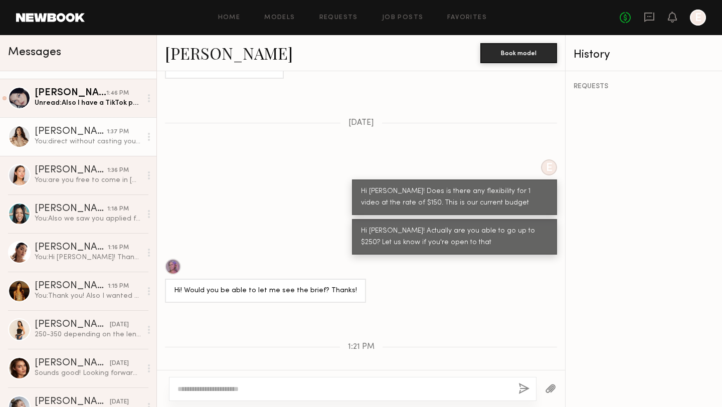
click at [82, 132] on div "[PERSON_NAME]" at bounding box center [71, 132] width 72 height 10
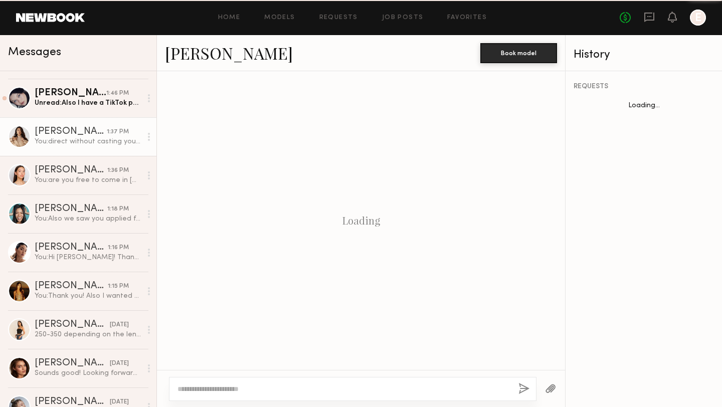
scroll to position [646, 0]
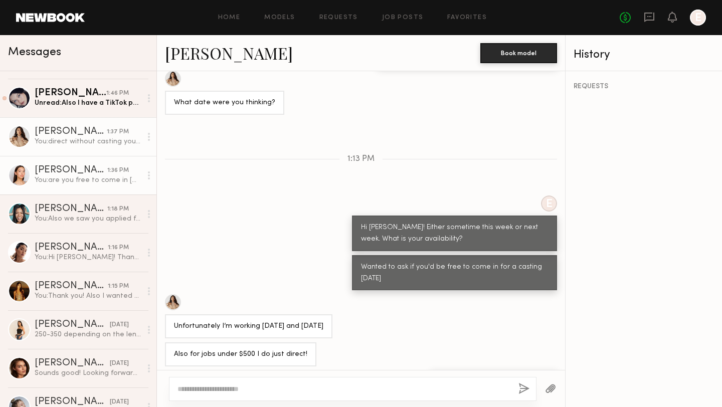
click at [103, 186] on link "[PERSON_NAME] 1:36 PM You: are you free to come in [DATE]?" at bounding box center [78, 175] width 156 height 39
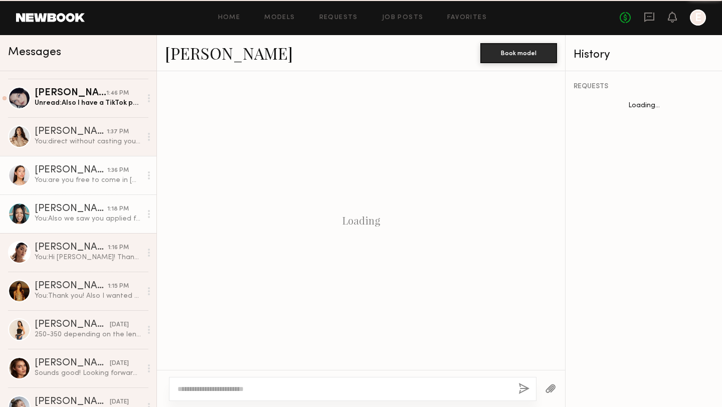
scroll to position [829, 0]
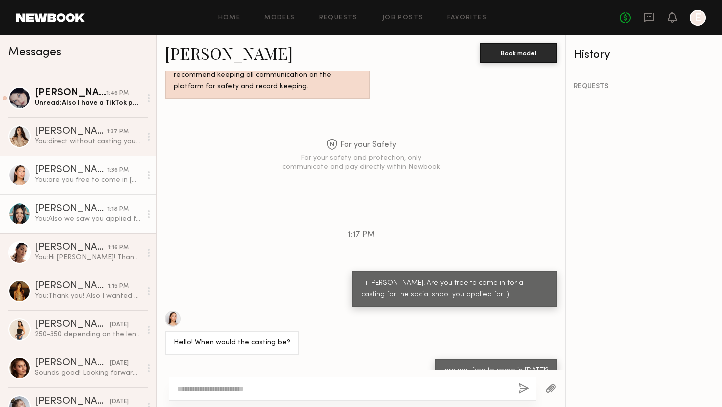
click at [94, 218] on div "You: Also we saw you applied for the social shoot. Are you able to come in for …" at bounding box center [88, 219] width 107 height 10
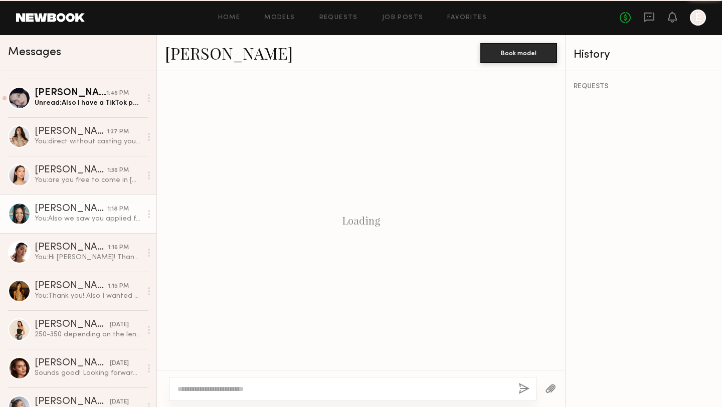
scroll to position [1310, 0]
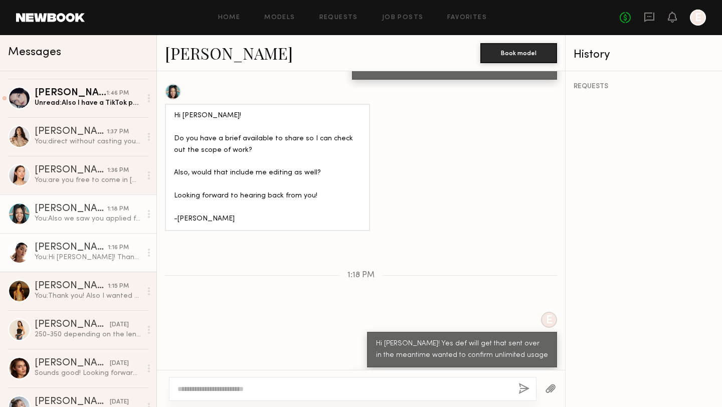
click at [84, 250] on div "[PERSON_NAME]" at bounding box center [71, 248] width 73 height 10
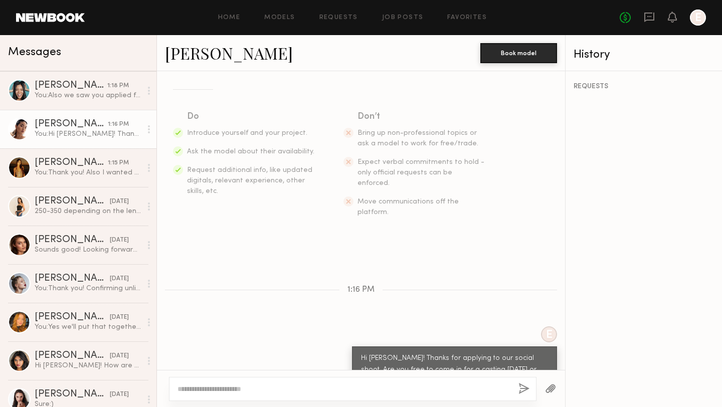
scroll to position [231, 0]
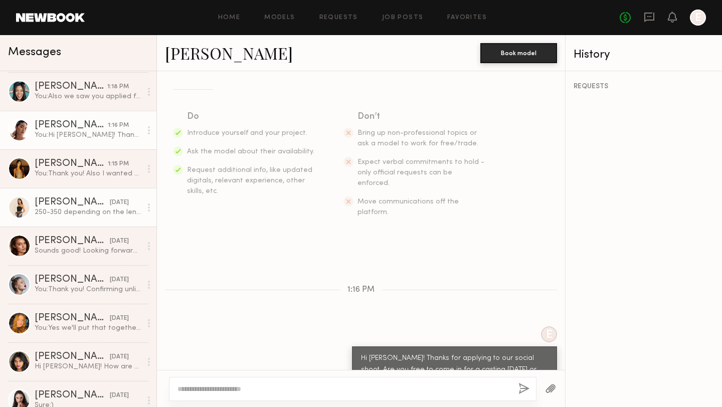
click at [77, 206] on div "[PERSON_NAME]" at bounding box center [72, 203] width 75 height 10
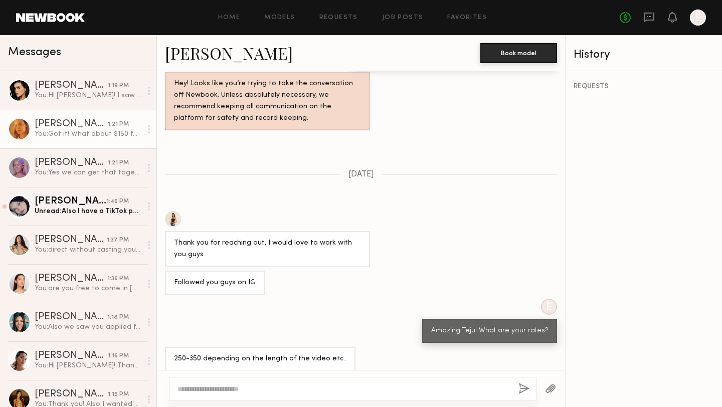
click at [68, 133] on div "You: Got it! What about $150 for digital use with no paid ads (so more on socia…" at bounding box center [88, 134] width 107 height 10
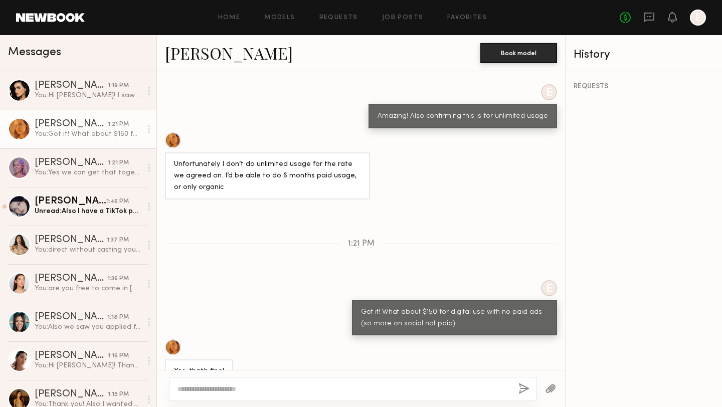
scroll to position [1185, 0]
